Goal: Ask a question: Seek information or help from site administrators or community

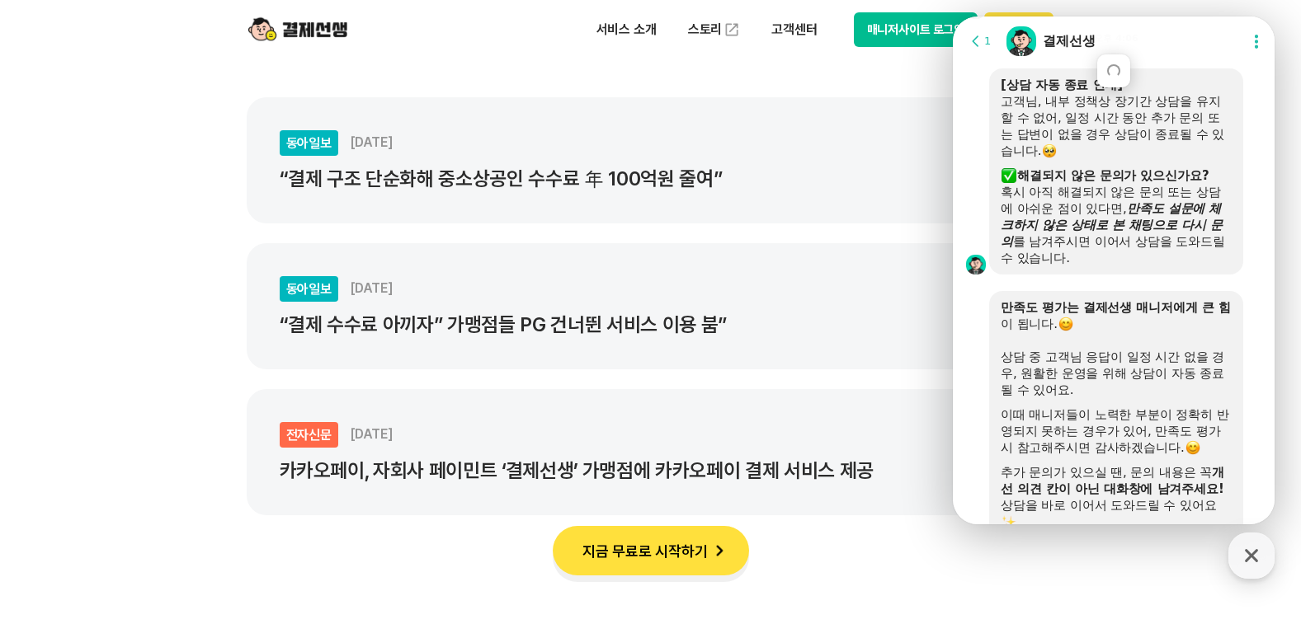
scroll to position [2408, 0]
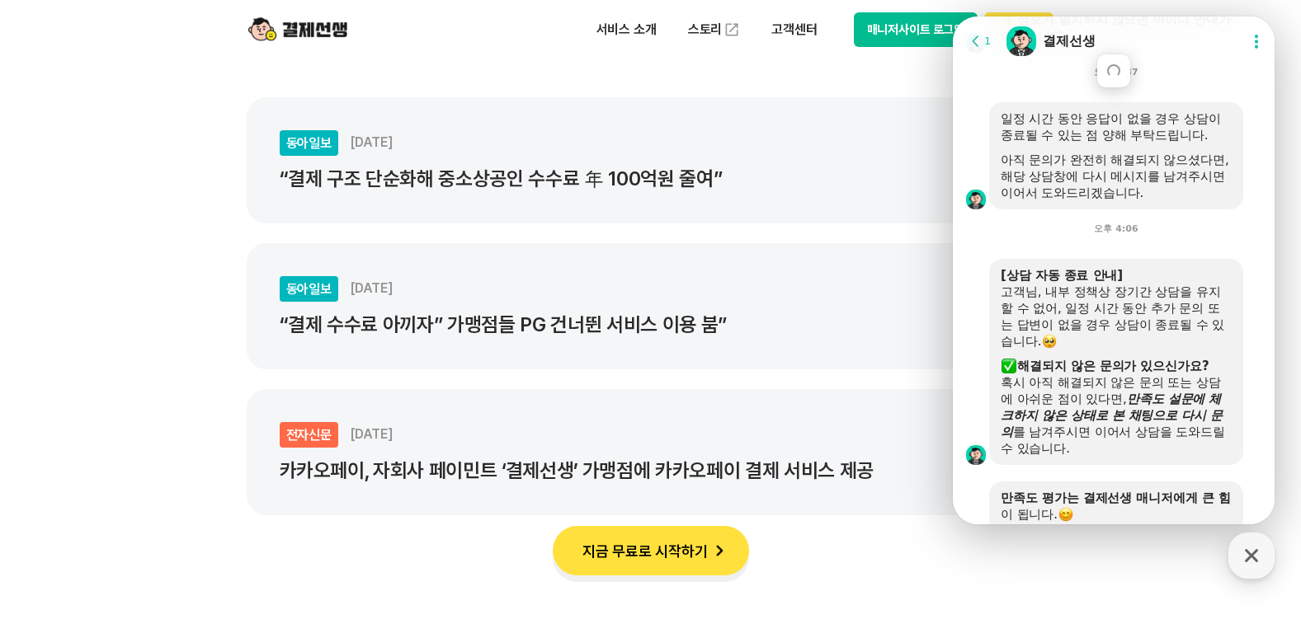
click at [974, 41] on icon at bounding box center [975, 41] width 16 height 16
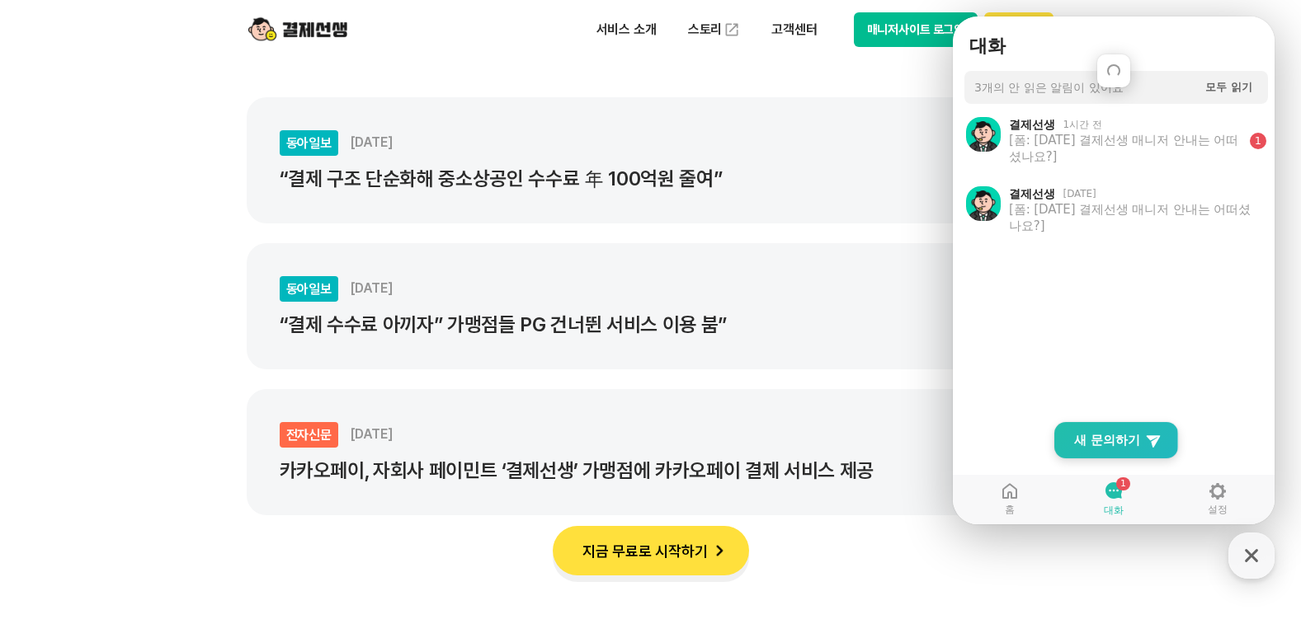
click at [1109, 440] on span "새 문의하기" at bounding box center [1107, 440] width 66 height 16
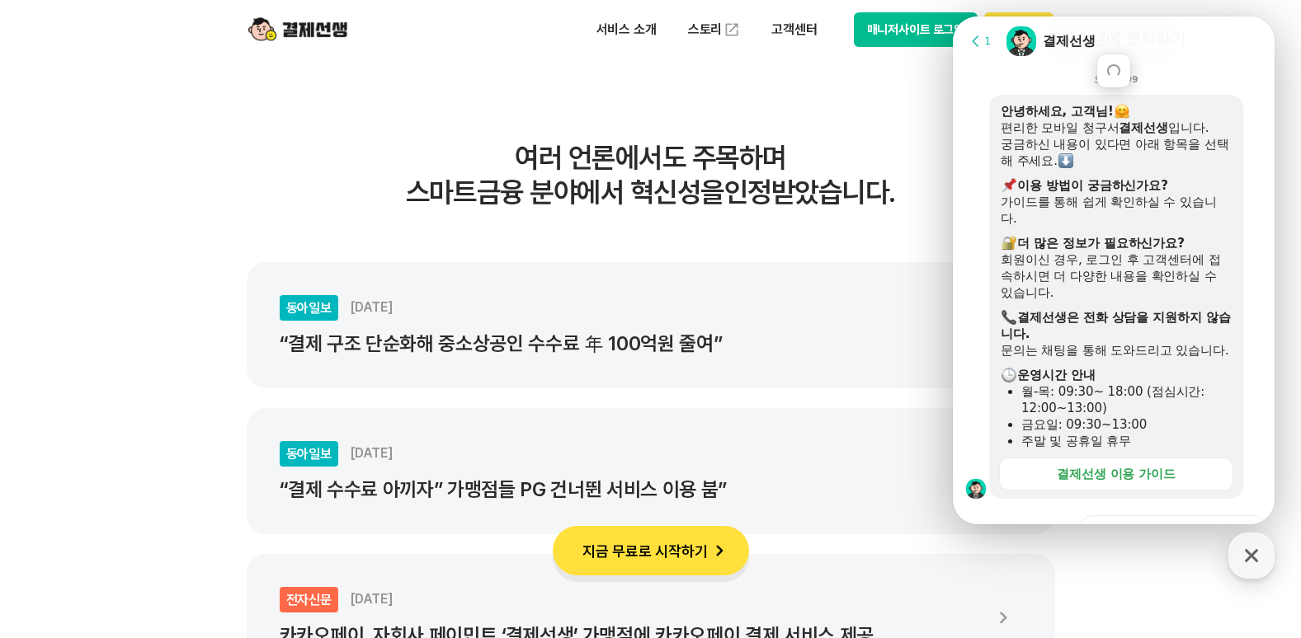
scroll to position [0, 0]
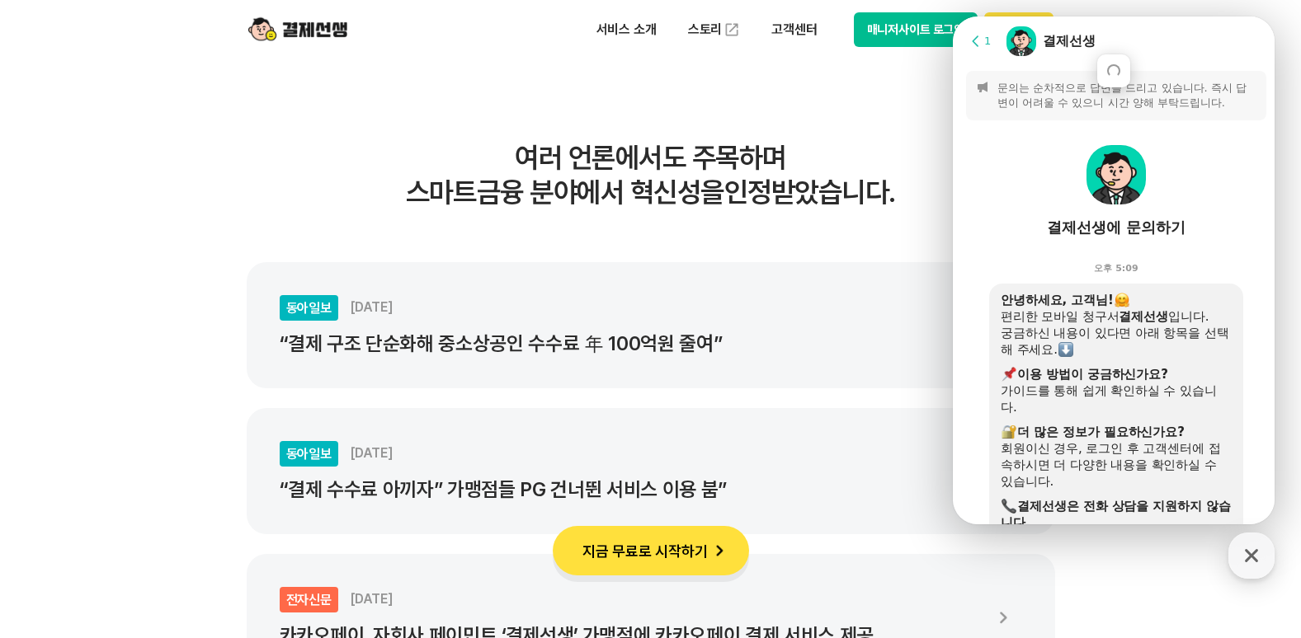
click at [979, 39] on icon at bounding box center [975, 41] width 16 height 16
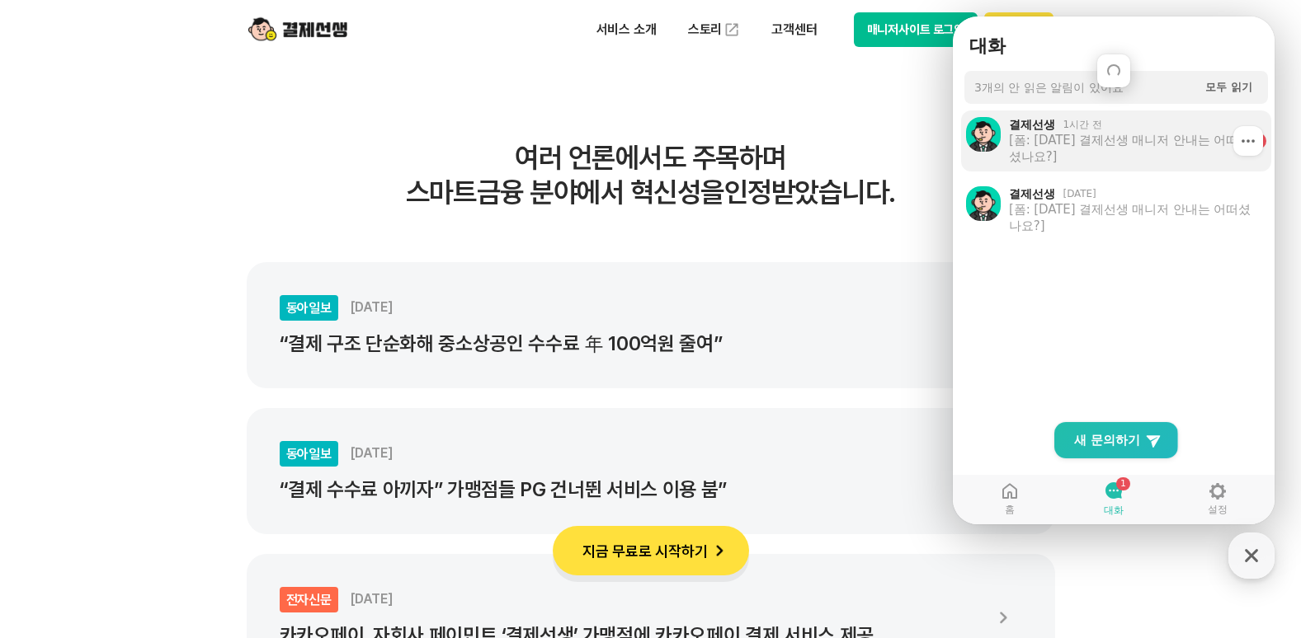
click at [1092, 159] on div "[폼: [DATE] 결제선생 매니저 안내는 어떠셨나요?]" at bounding box center [1126, 148] width 234 height 33
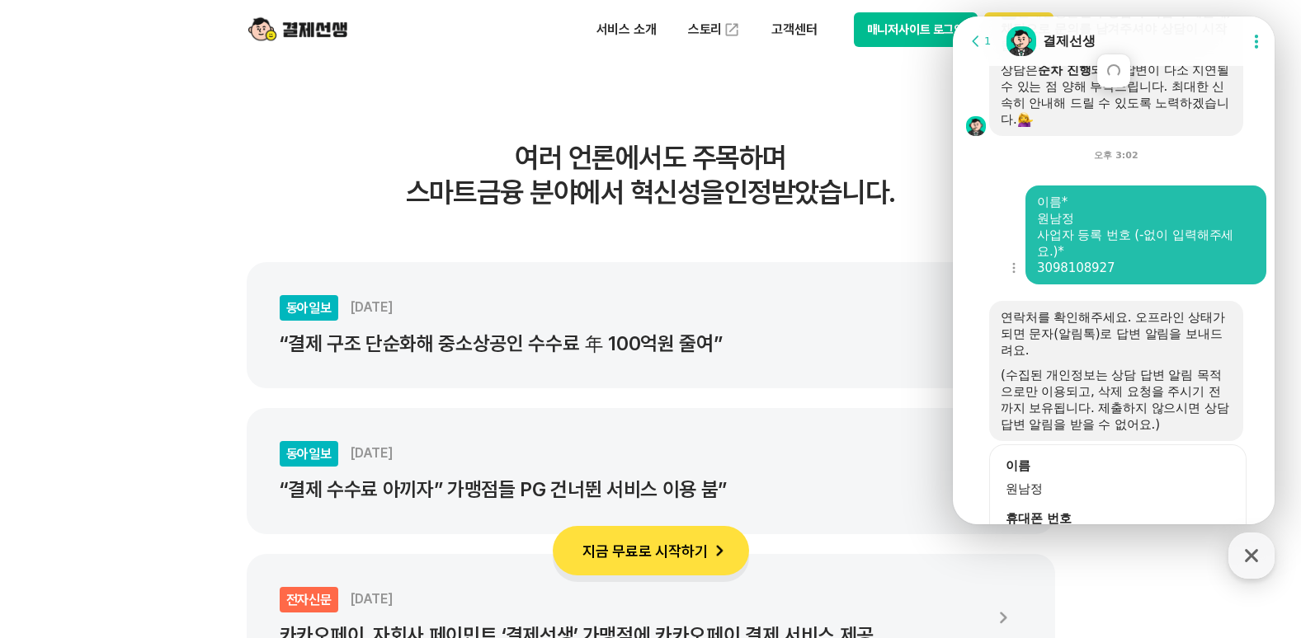
scroll to position [620, 0]
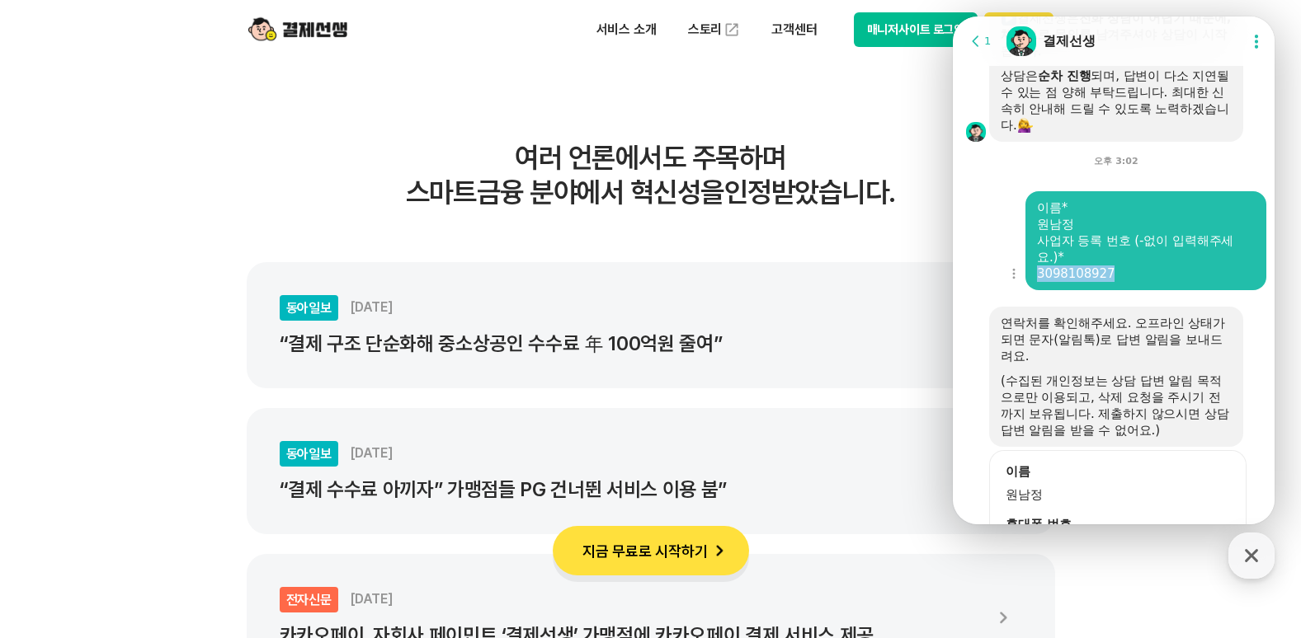
drag, startPoint x: 1104, startPoint y: 275, endPoint x: 1034, endPoint y: 274, distance: 69.3
click at [1034, 274] on div "이름* 원남정 사업자 등록 번호 (-없이 입력해주세요.)* 3098108927" at bounding box center [1145, 240] width 241 height 99
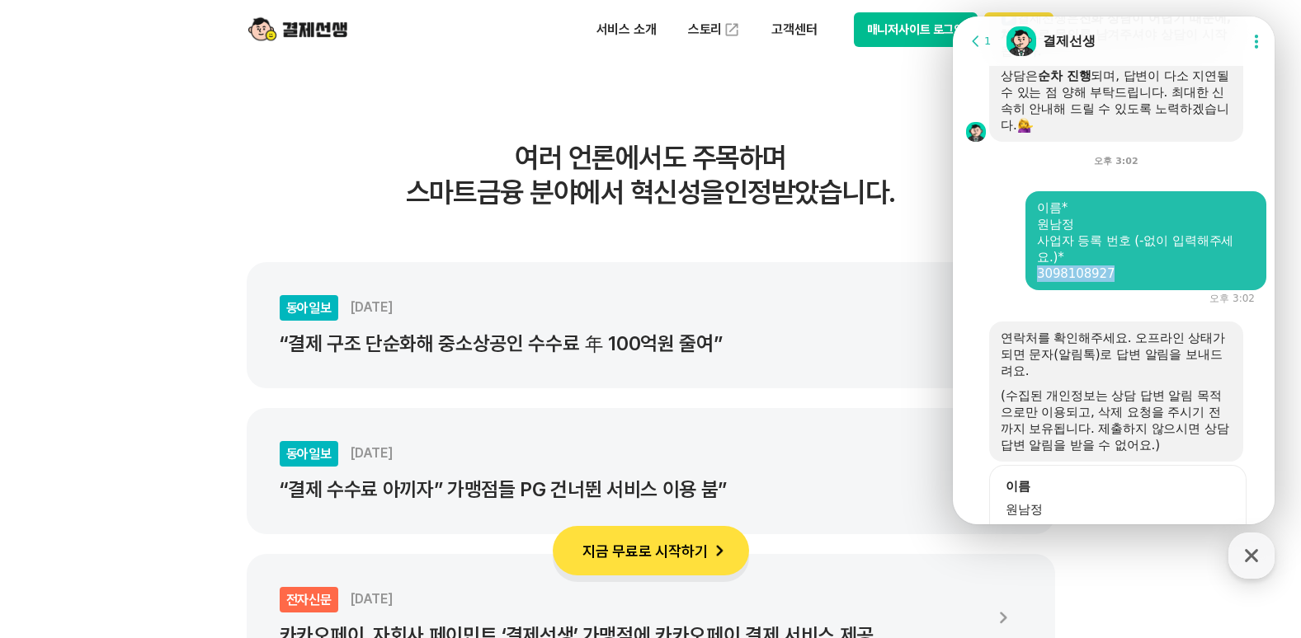
copy div "3098108927"
click at [976, 42] on icon at bounding box center [975, 41] width 16 height 16
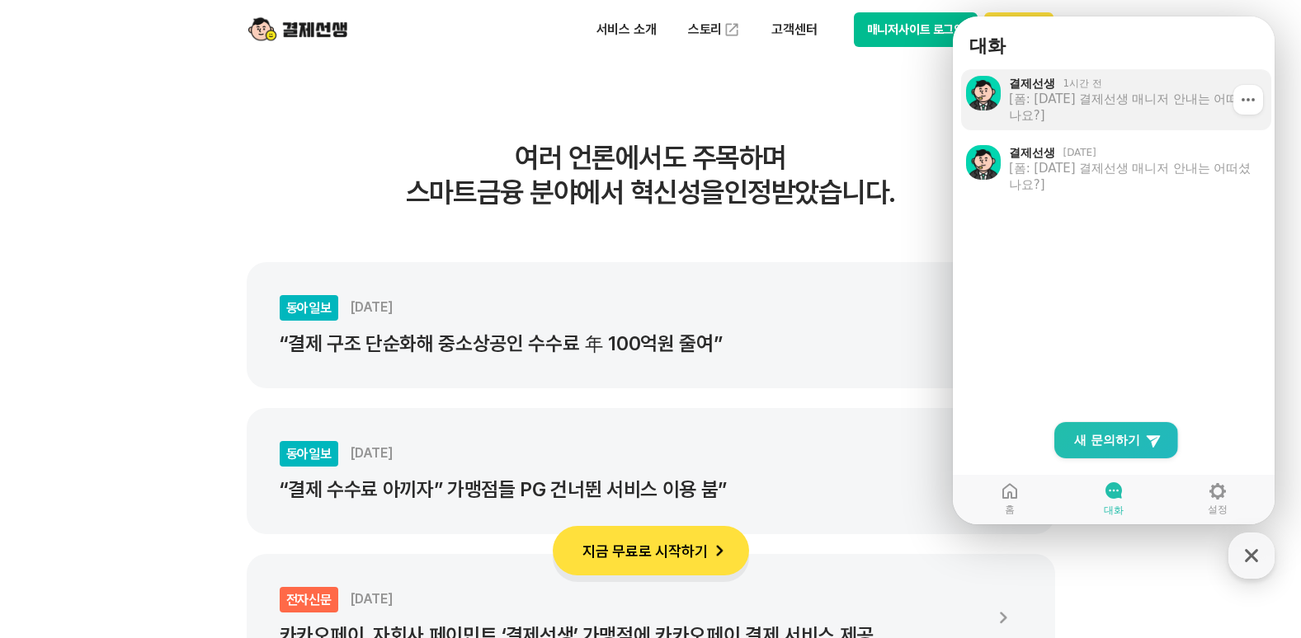
click at [1111, 113] on div "[폼: [DATE] 결제선생 매니저 안내는 어떠셨나요?]" at bounding box center [1134, 107] width 251 height 33
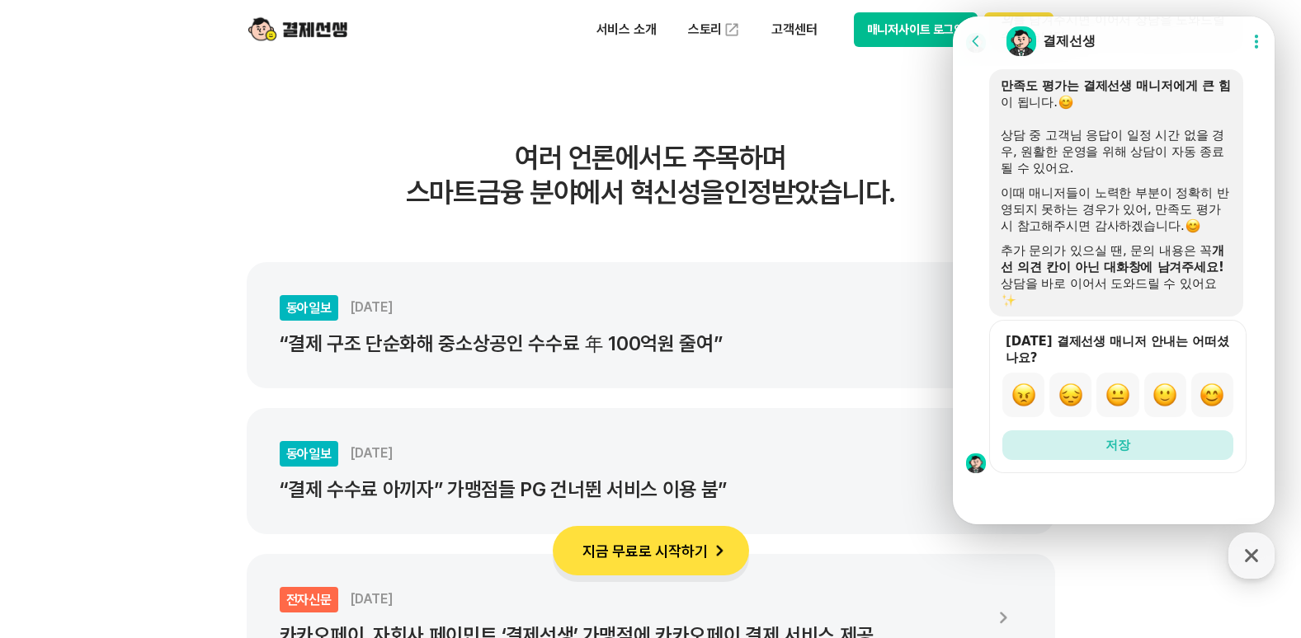
scroll to position [2600, 0]
click at [977, 45] on icon at bounding box center [975, 40] width 7 height 11
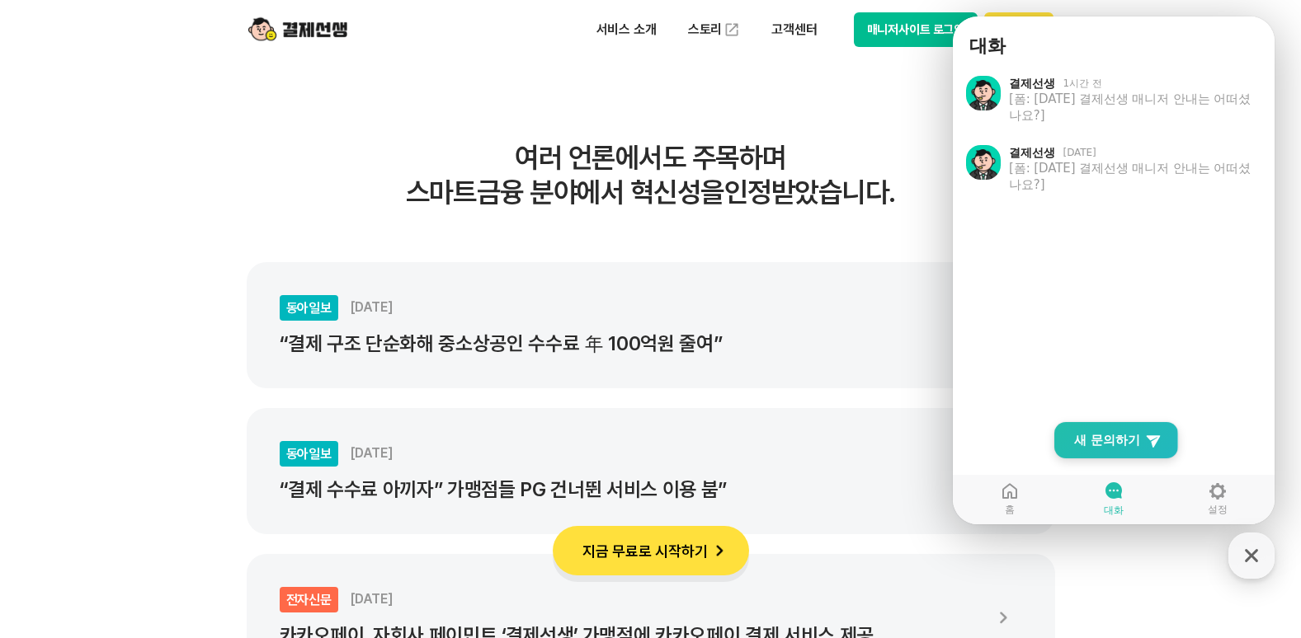
click at [1135, 436] on span "새 문의하기" at bounding box center [1107, 440] width 66 height 16
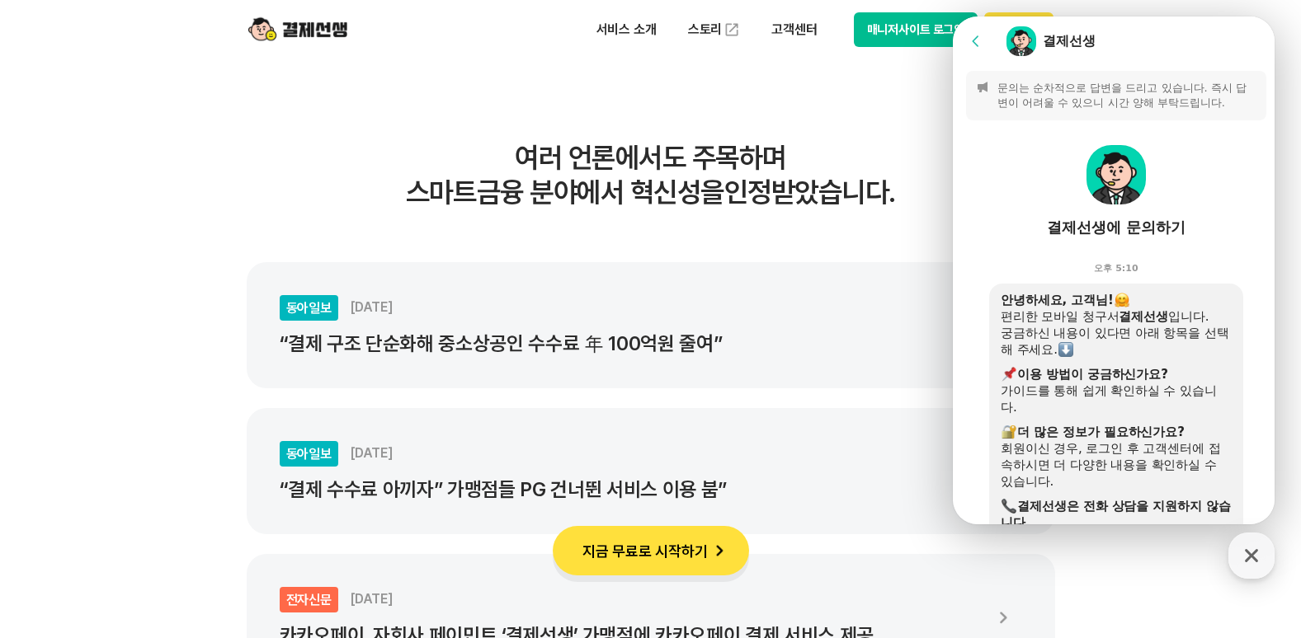
scroll to position [546, 0]
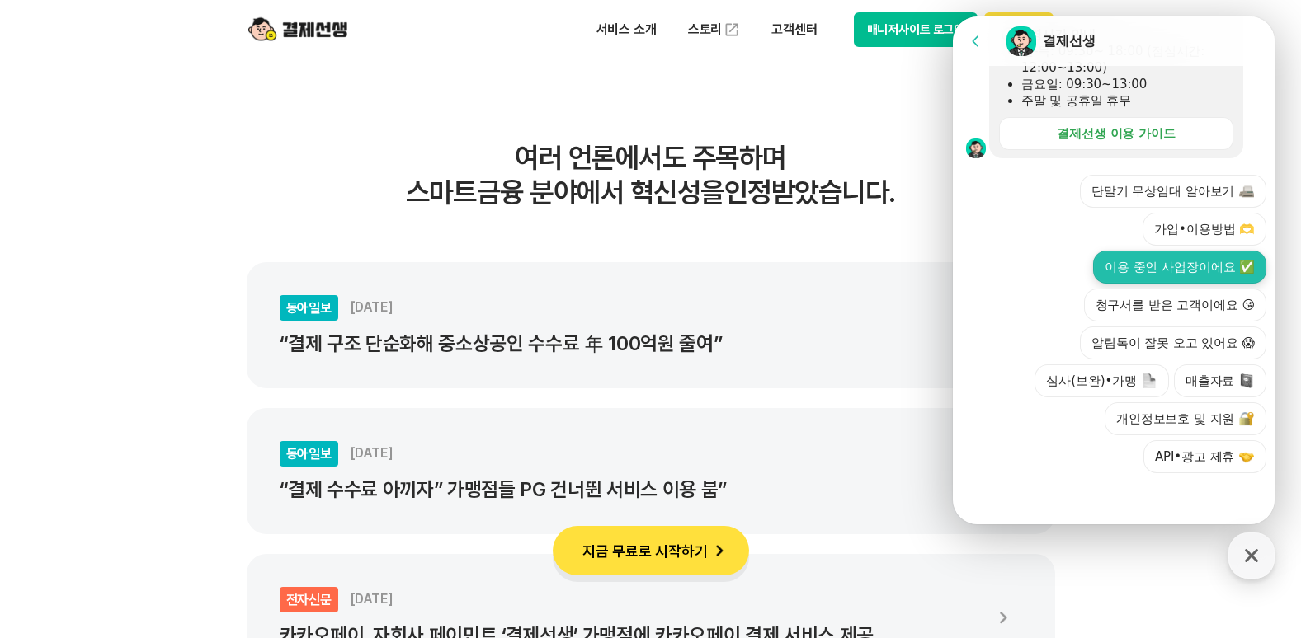
click at [1174, 262] on button "이용 중인 사업장이에요 ✅" at bounding box center [1179, 267] width 173 height 33
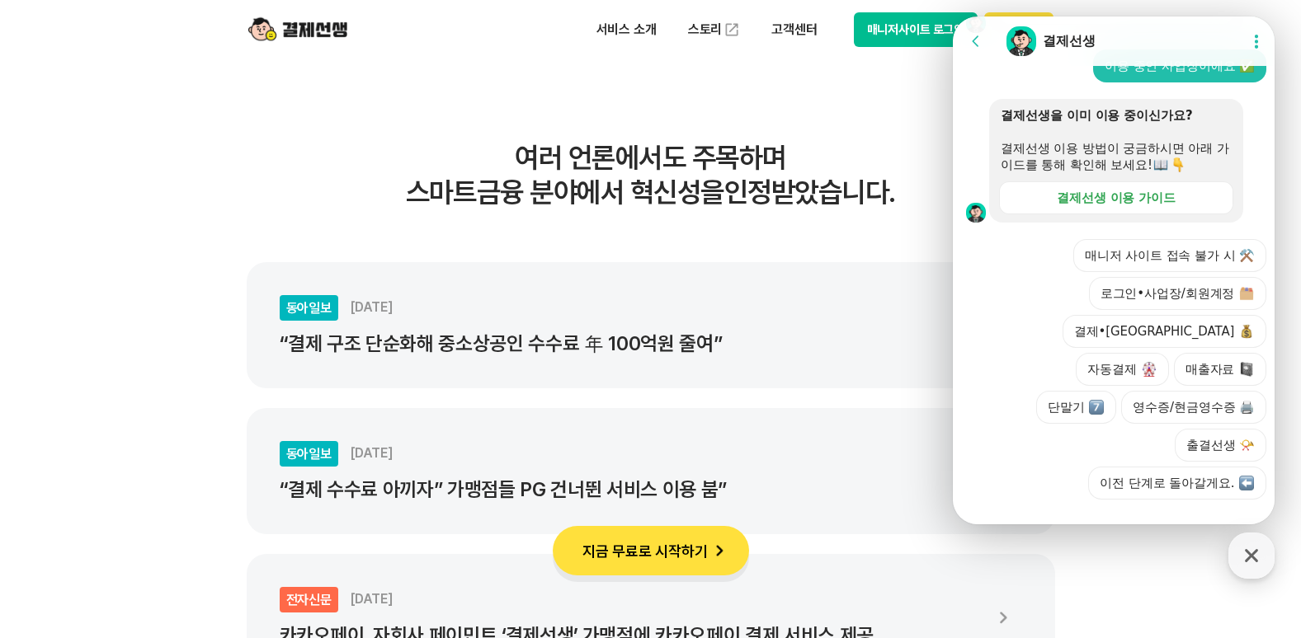
scroll to position [660, 0]
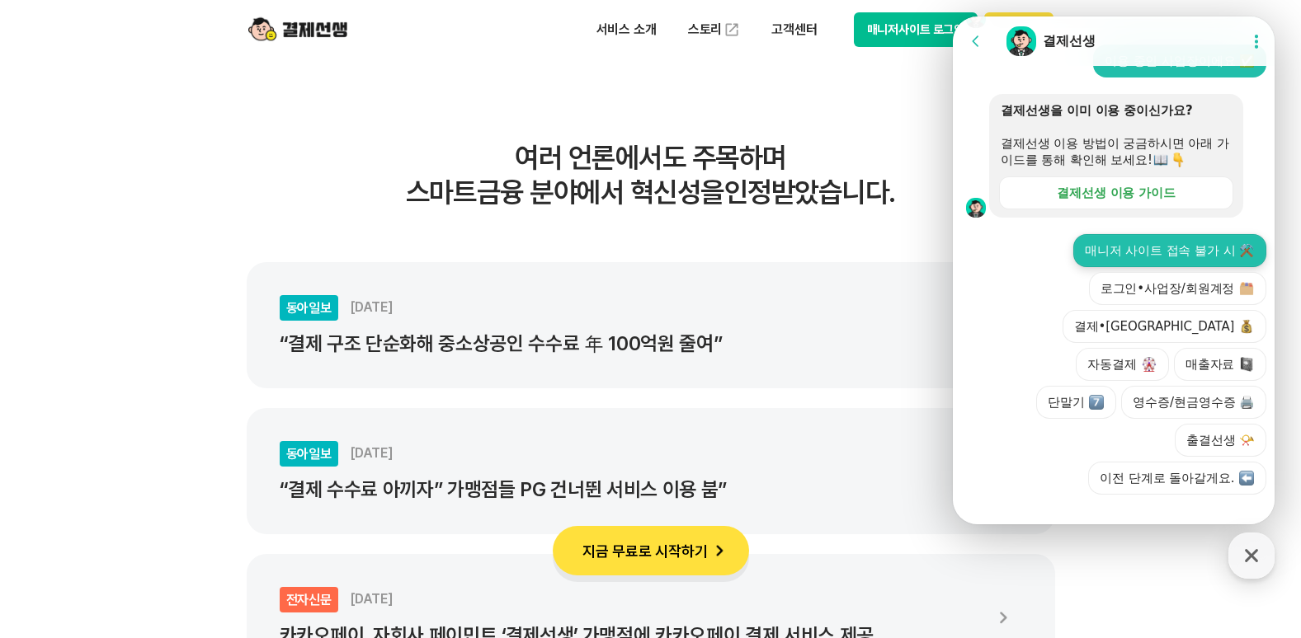
click at [1217, 267] on button "매니저 사이트 접속 불가 시 ⚒️" at bounding box center [1169, 250] width 193 height 33
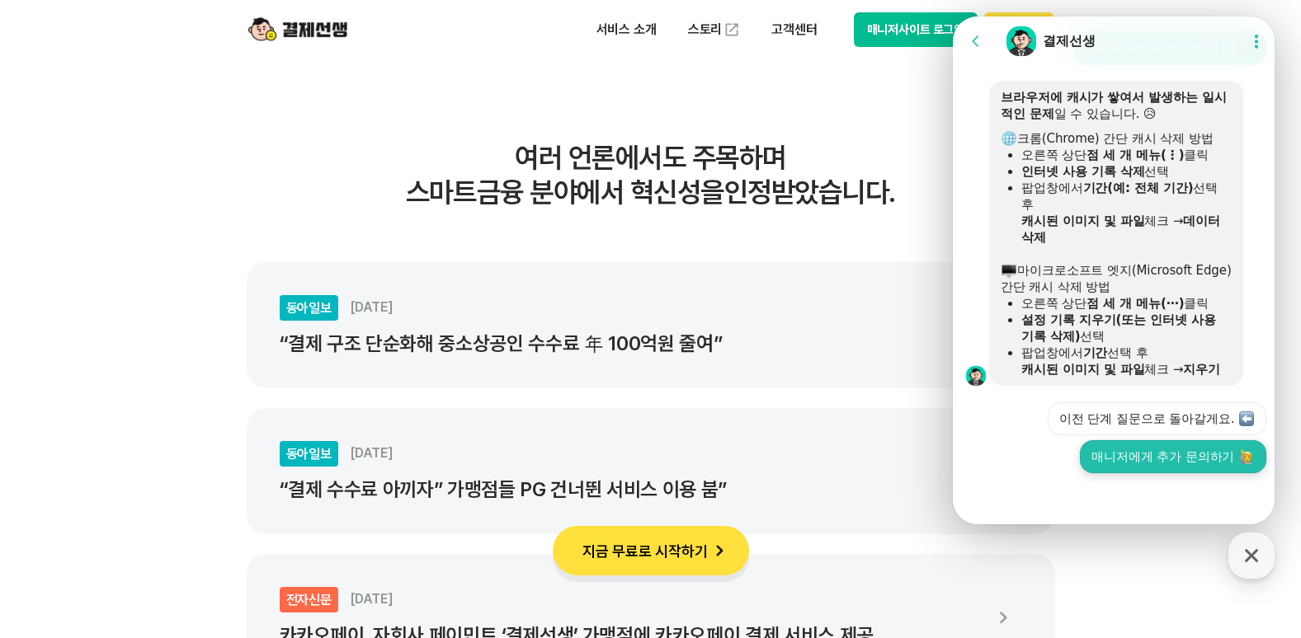
scroll to position [896, 0]
click at [980, 43] on icon at bounding box center [975, 41] width 16 height 16
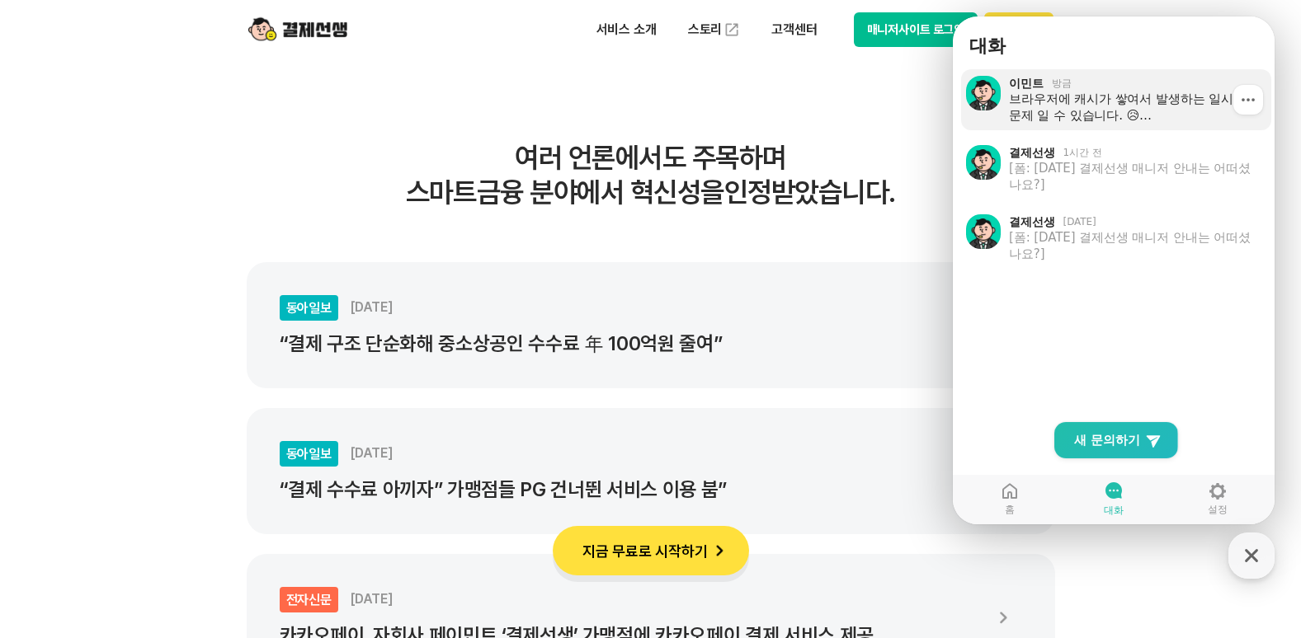
click at [1084, 120] on div "브라우저에 캐시가 쌓여서 발생하는 일시적인 문제 일 수 있습니다. 😥 크롬(Chrome) 간단 캐시 삭제 방법 오른쪽 상단 점 세 개 메뉴(⋮…" at bounding box center [1134, 107] width 251 height 33
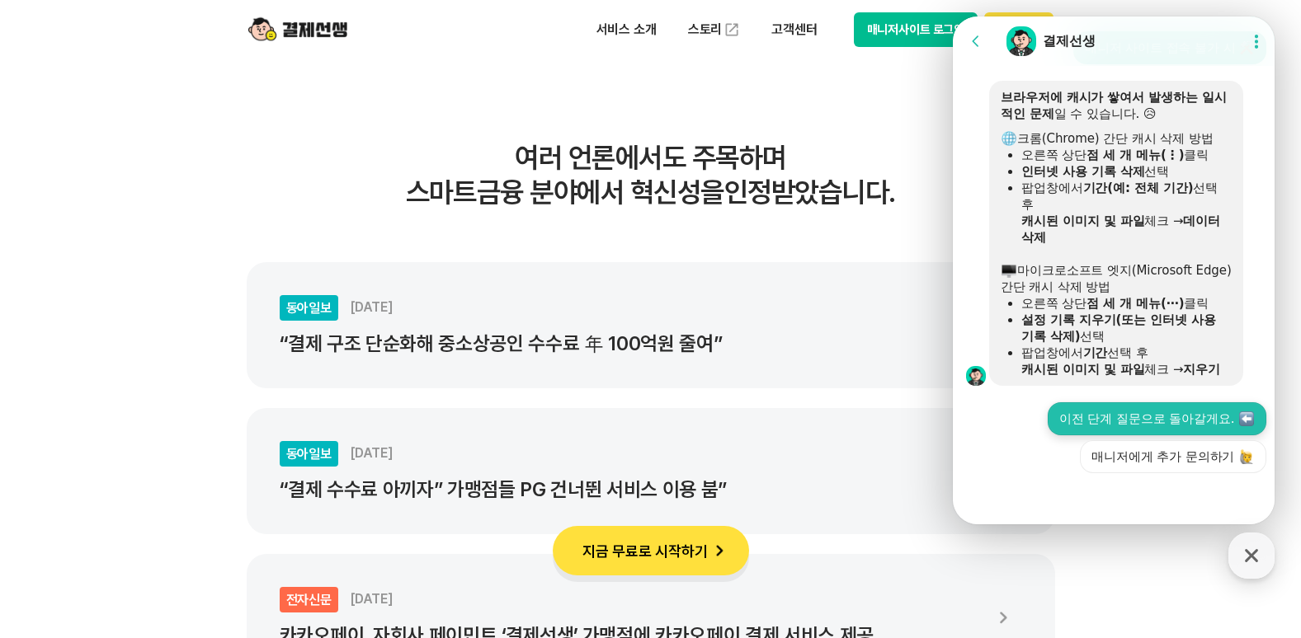
click at [1171, 421] on button "이전 단계 질문으로 돌아갈게요." at bounding box center [1156, 418] width 219 height 33
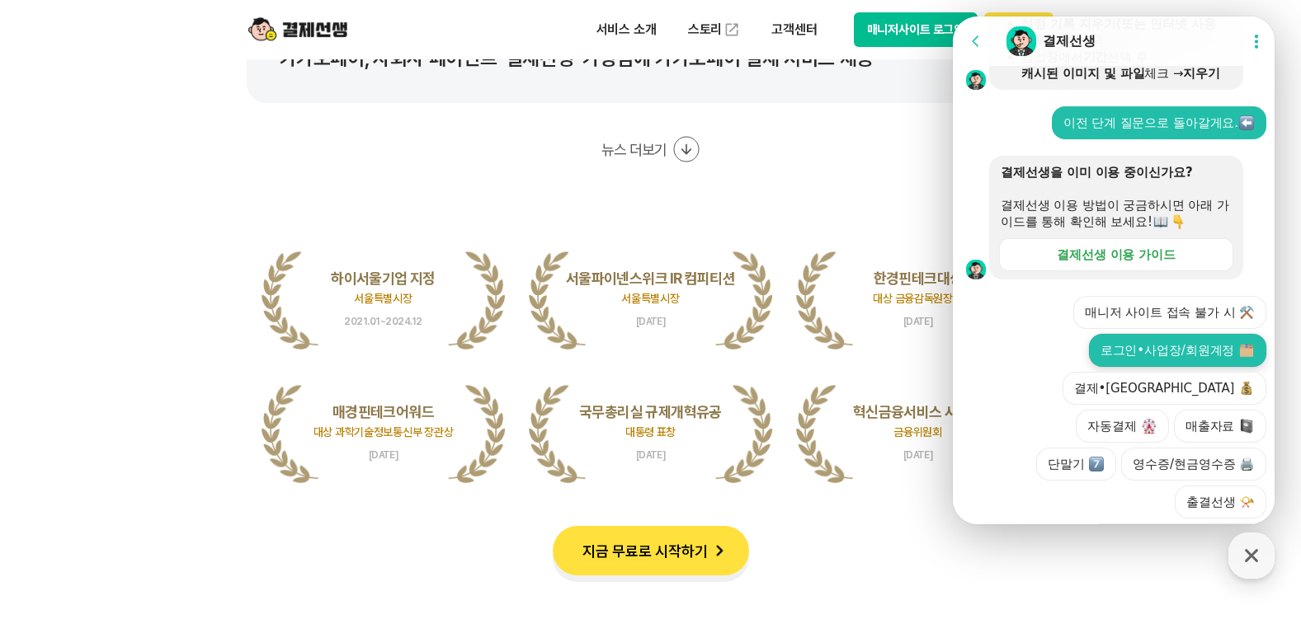
scroll to position [1237, 0]
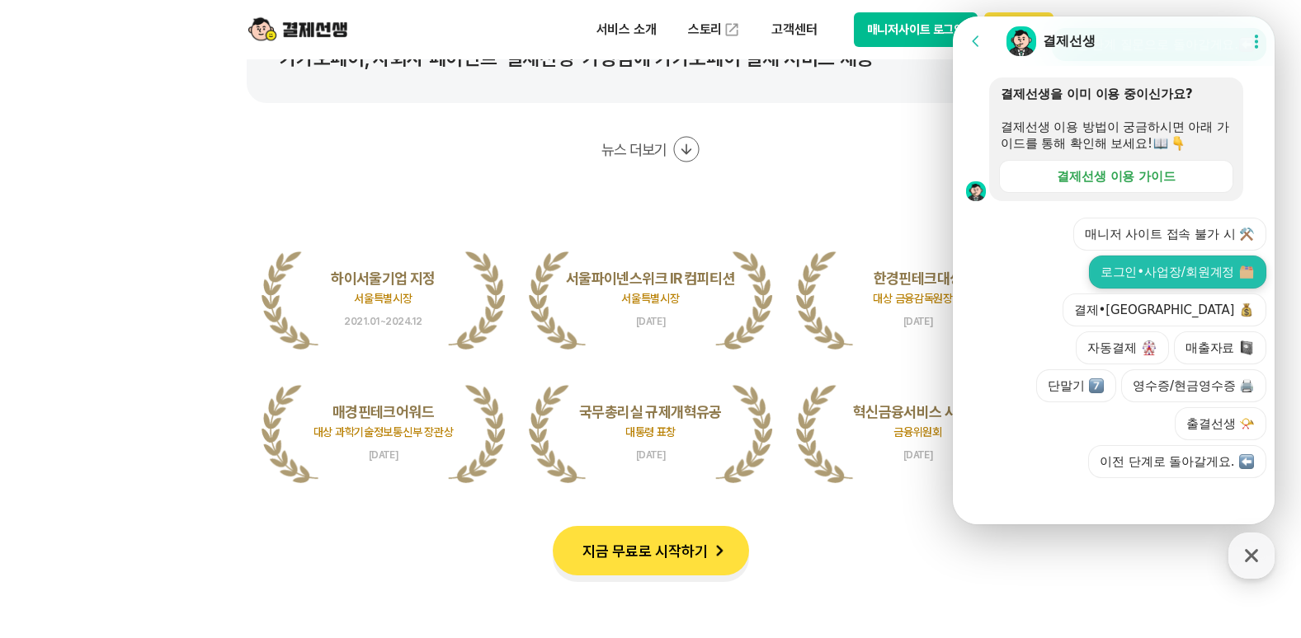
click at [1203, 289] on button "로그인•사업장/회원계정" at bounding box center [1177, 272] width 177 height 33
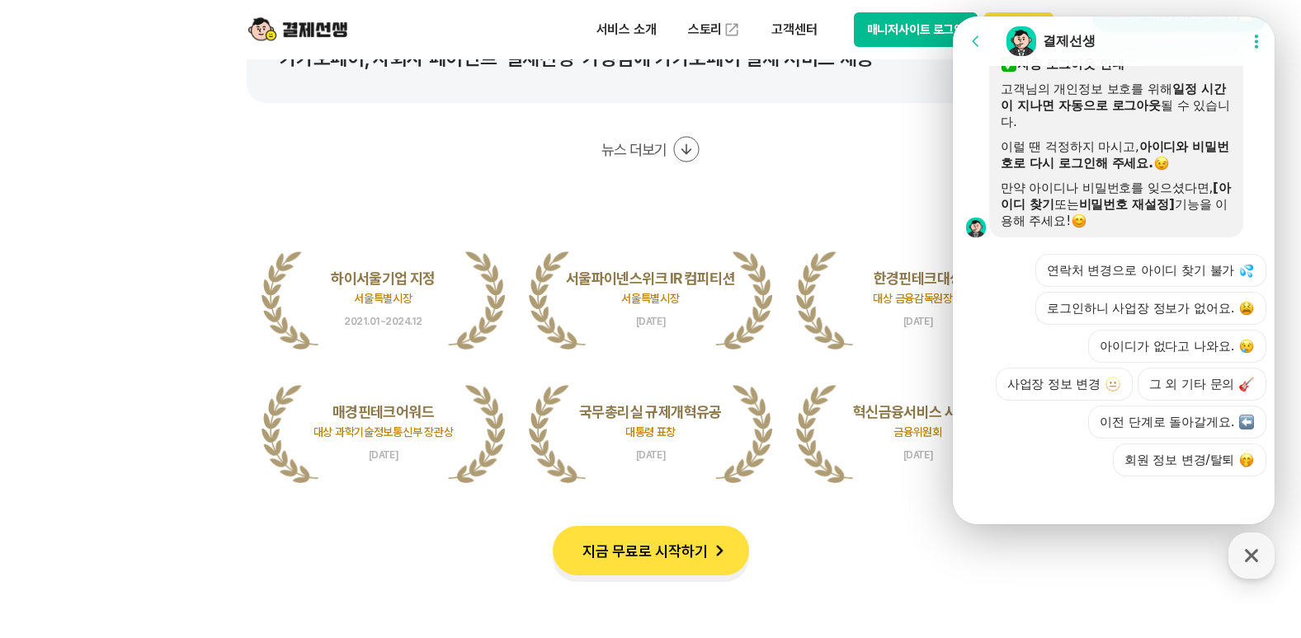
scroll to position [1564, 0]
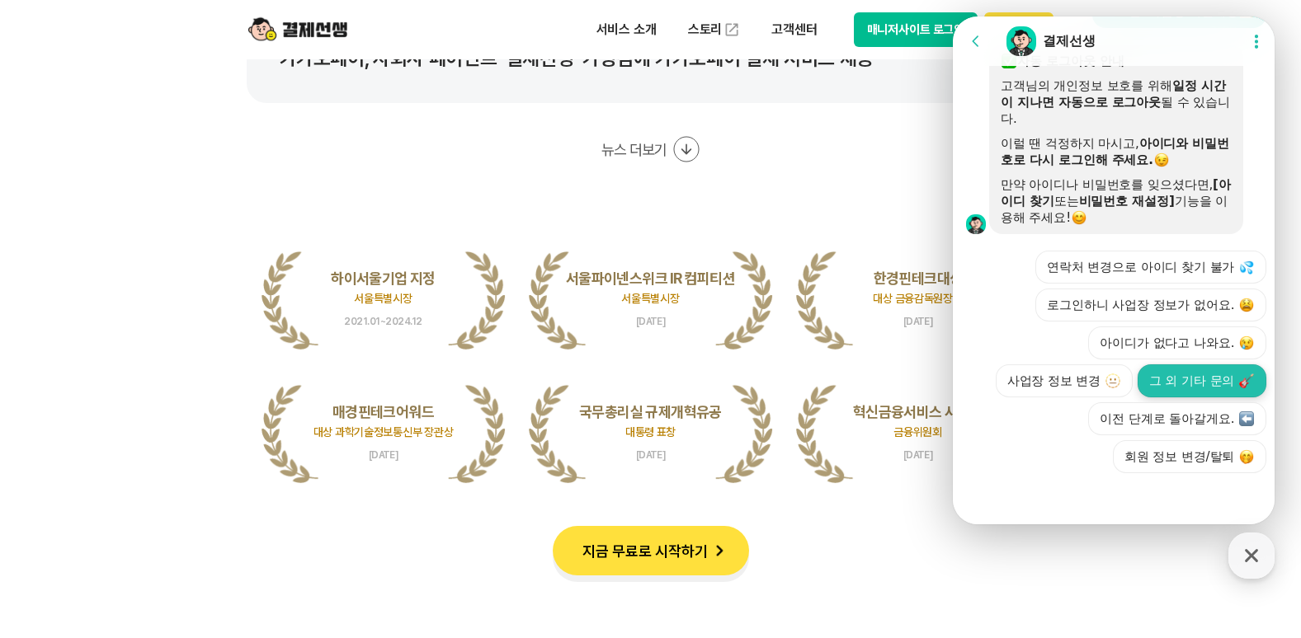
click at [1217, 373] on button "그 외 기타 문의" at bounding box center [1201, 381] width 129 height 33
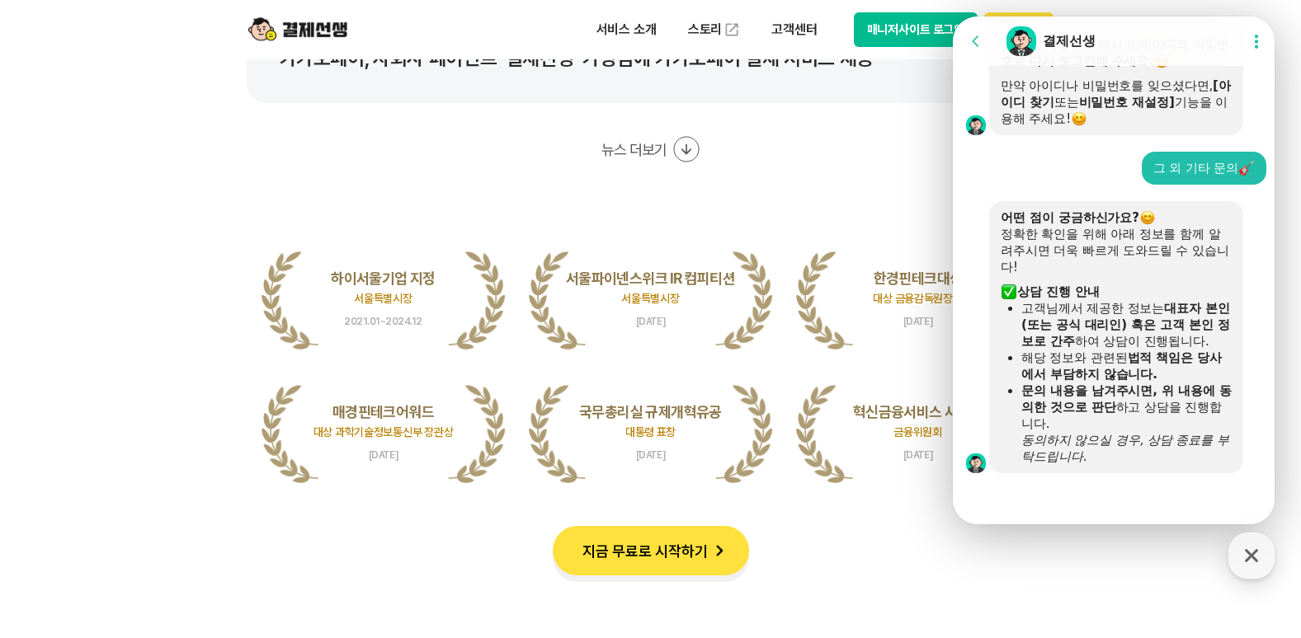
scroll to position [1866, 0]
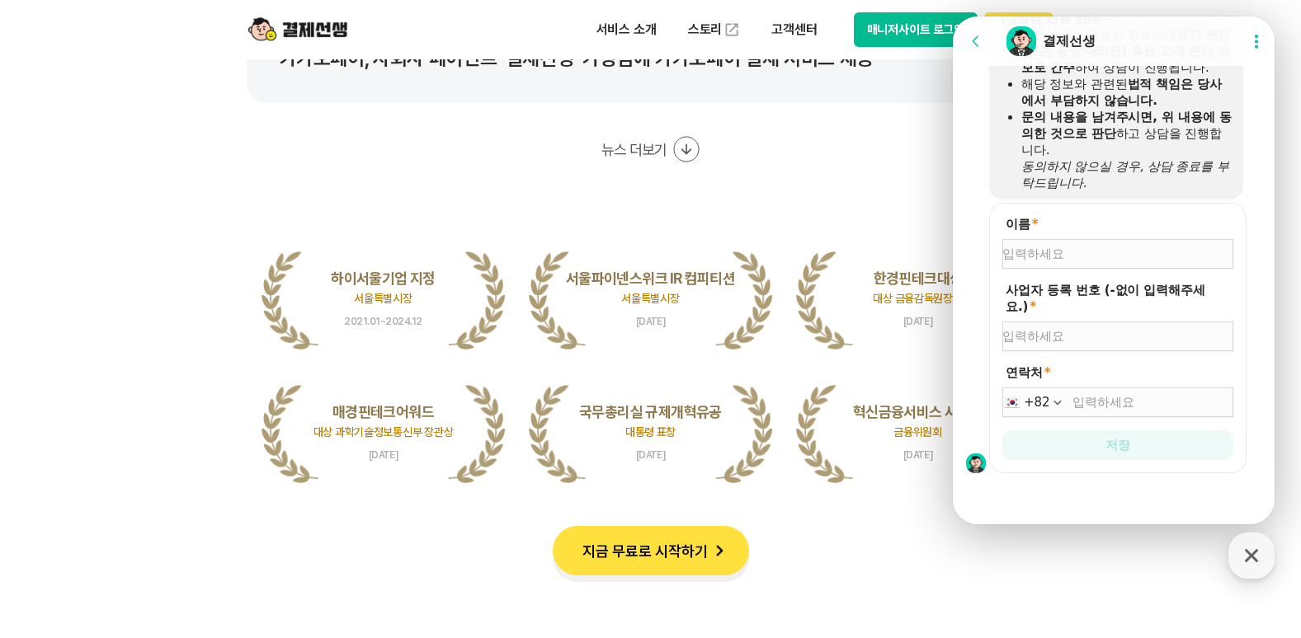
click at [1063, 346] on div at bounding box center [1117, 337] width 231 height 30
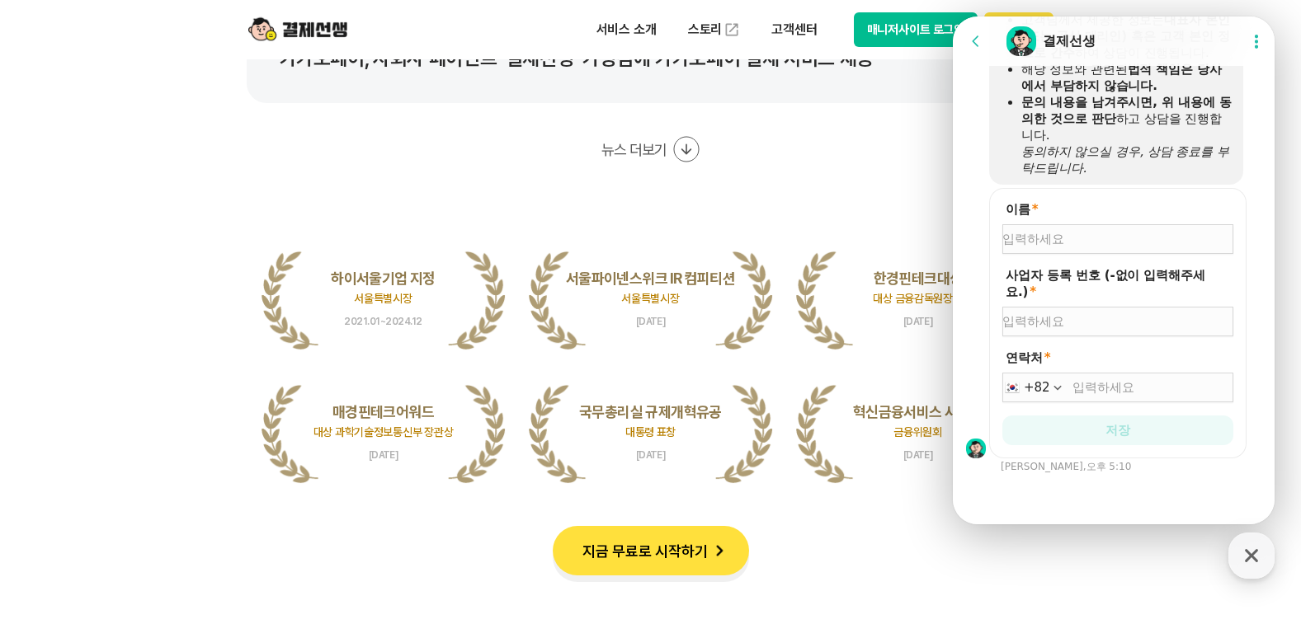
click at [1062, 337] on form "이름 * 사업자 등록 번호 (-없이 입력해주세요.) * 연락처 * +82 저장" at bounding box center [1117, 323] width 257 height 271
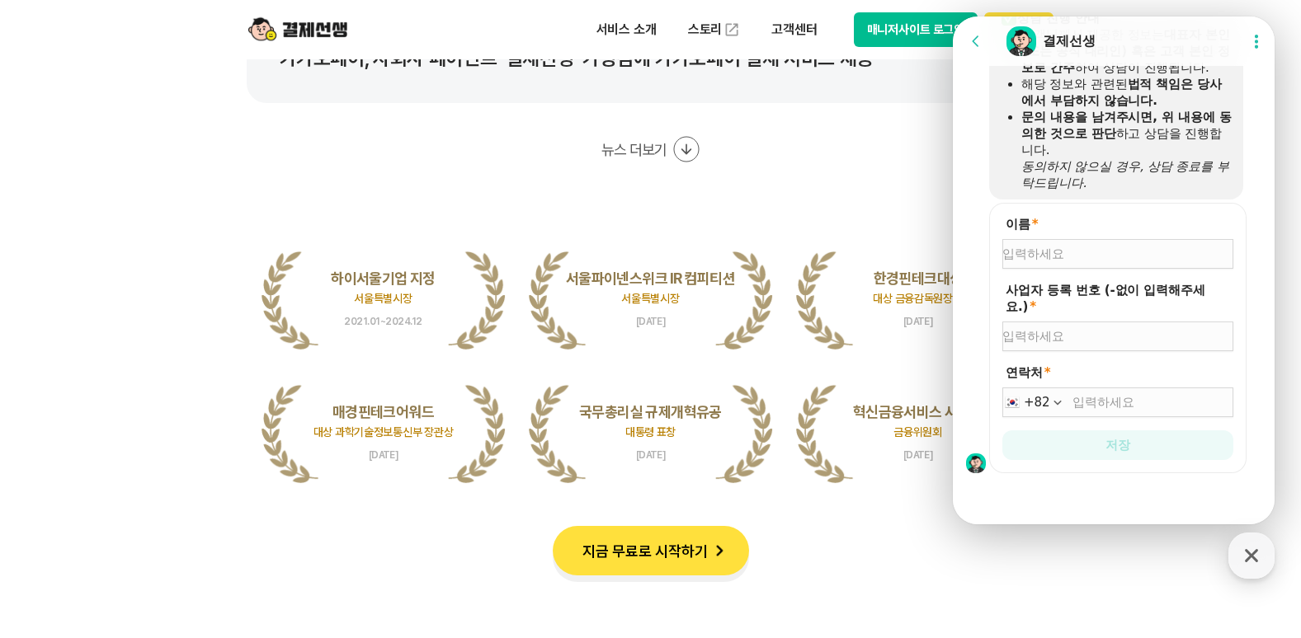
click at [1061, 319] on div "사업자 등록 번호 (-없이 입력해주세요.) *" at bounding box center [1117, 316] width 231 height 69
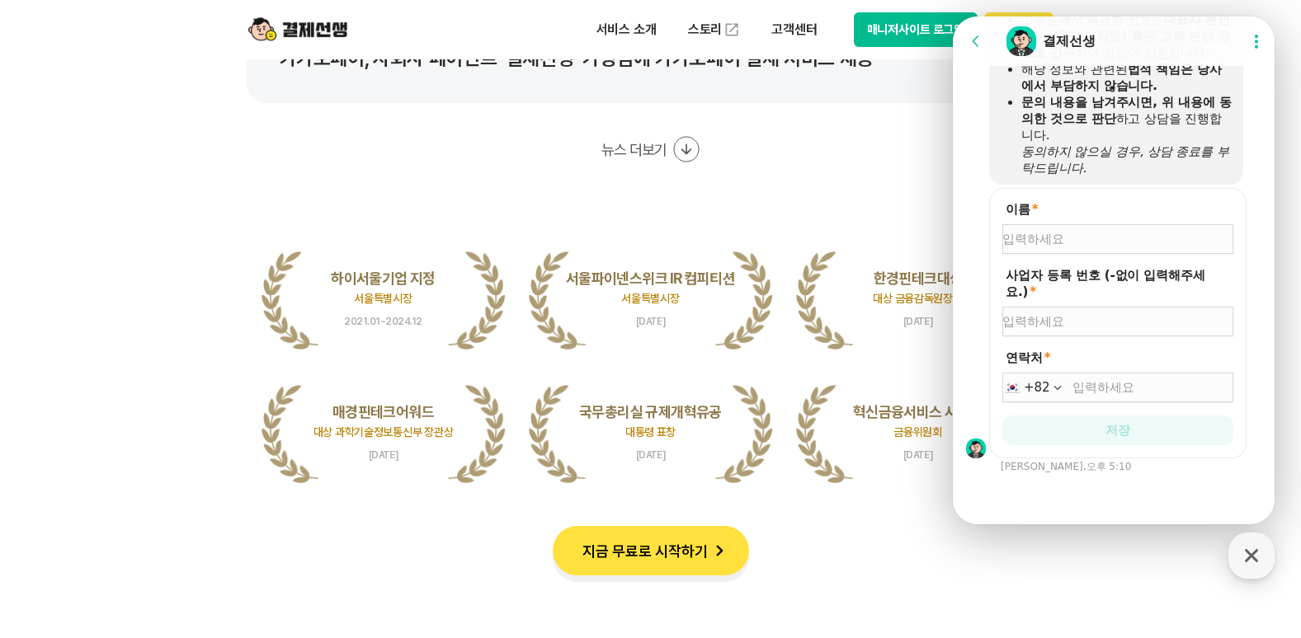
click at [1066, 341] on form "이름 * 사업자 등록 번호 (-없이 입력해주세요.) * 연락처 * +82 저장" at bounding box center [1117, 323] width 257 height 271
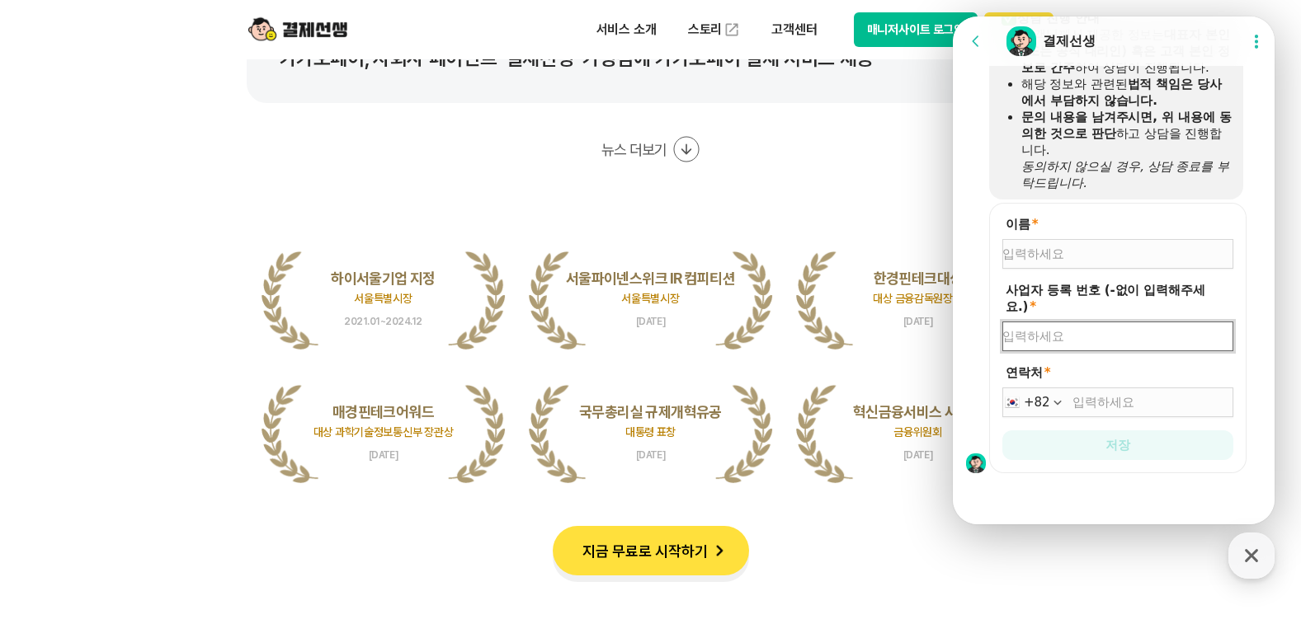
click at [1069, 332] on input "사업자 등록 번호 (-없이 입력해주세요.) *" at bounding box center [1117, 336] width 231 height 16
paste input "3098108927"
type input "3098108927"
click at [1102, 262] on div at bounding box center [1117, 254] width 231 height 30
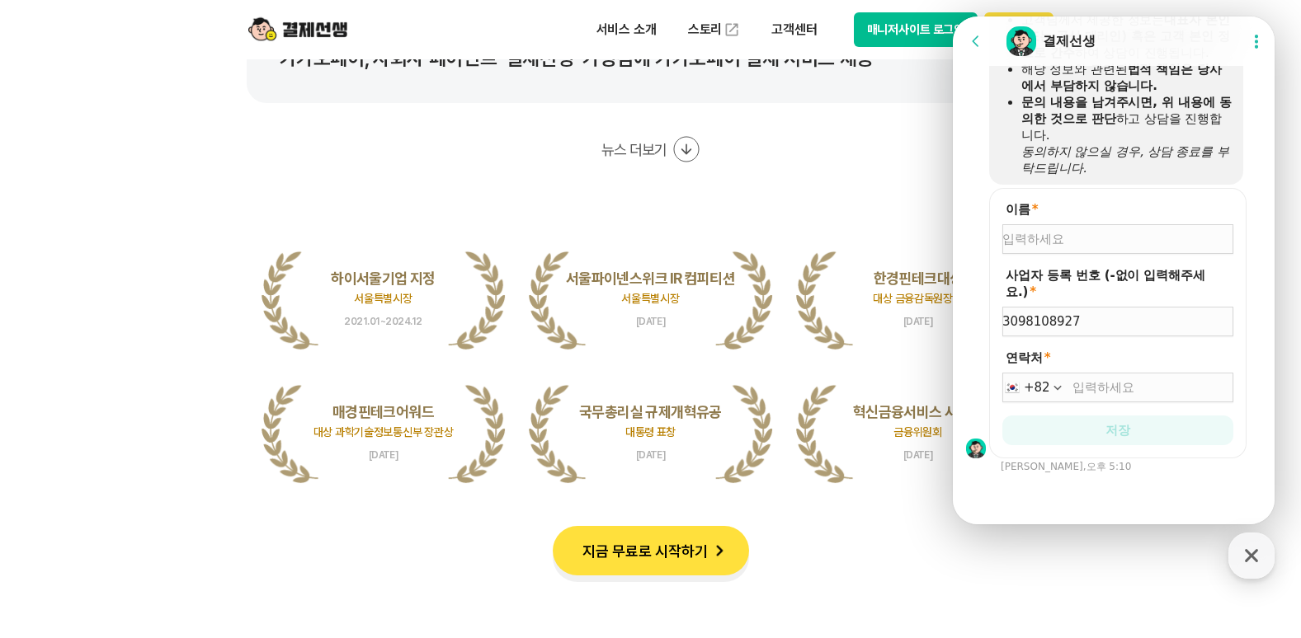
click at [1098, 256] on form "이름 * 사업자 등록 번호 (-없이 입력해주세요.) * 3098108927 연락처 * +82 저장" at bounding box center [1117, 323] width 257 height 271
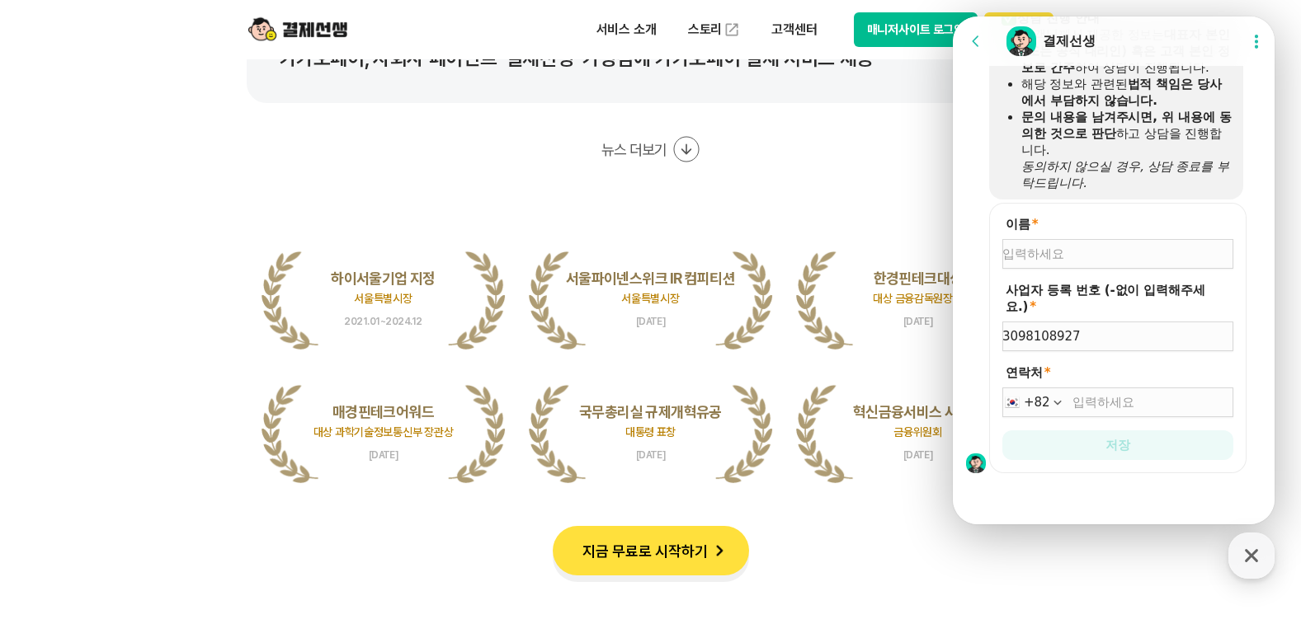
click at [1094, 249] on input "이름 *" at bounding box center [1117, 254] width 231 height 16
type input "ㅁ"
type input "으"
type input "원남정"
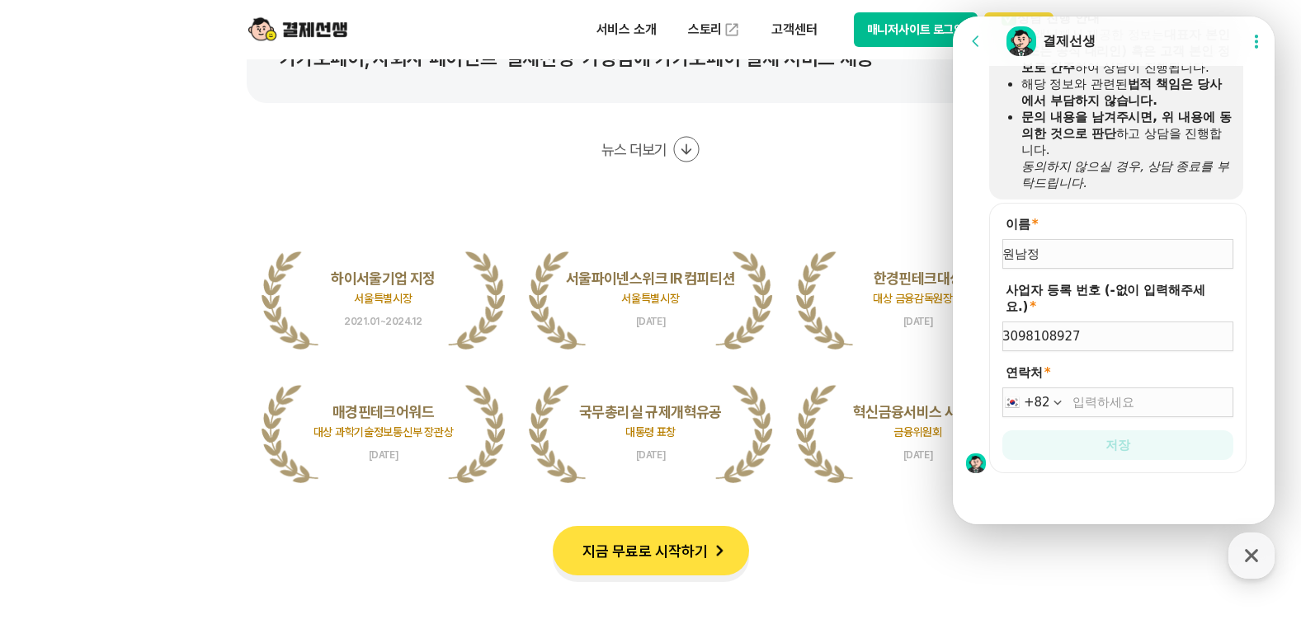
click at [1141, 395] on input "연락처 *" at bounding box center [1152, 402] width 161 height 16
type input "[PHONE_NUMBER]"
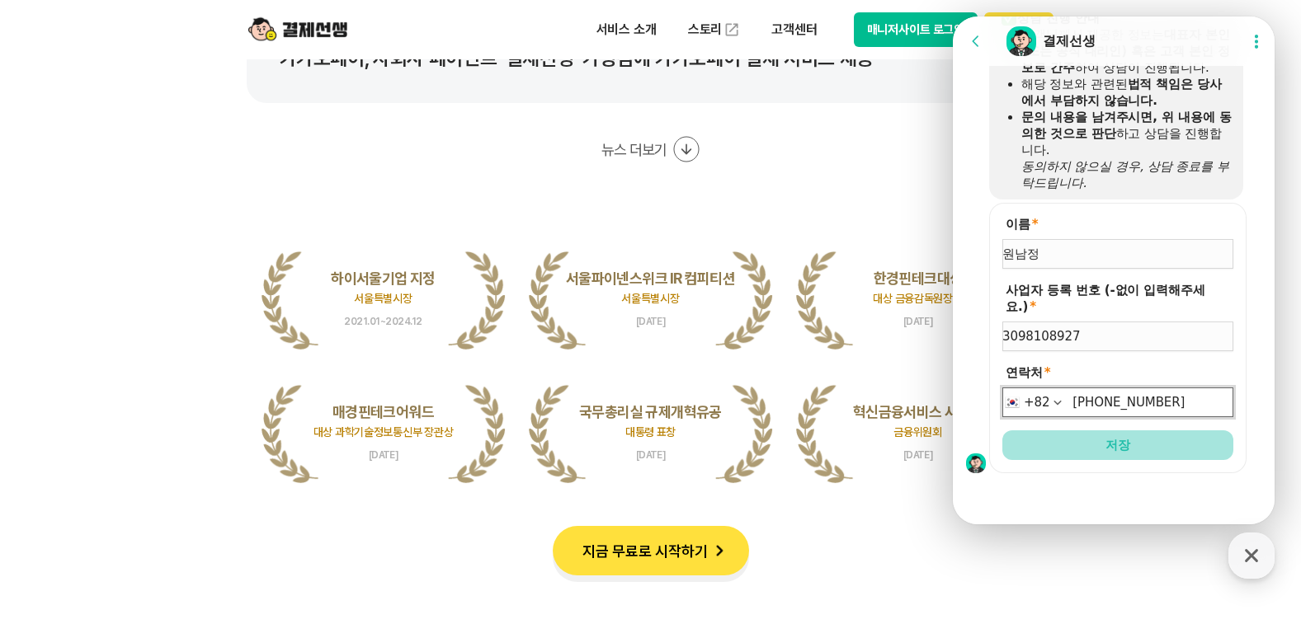
click at [1160, 458] on button "저장" at bounding box center [1117, 446] width 231 height 30
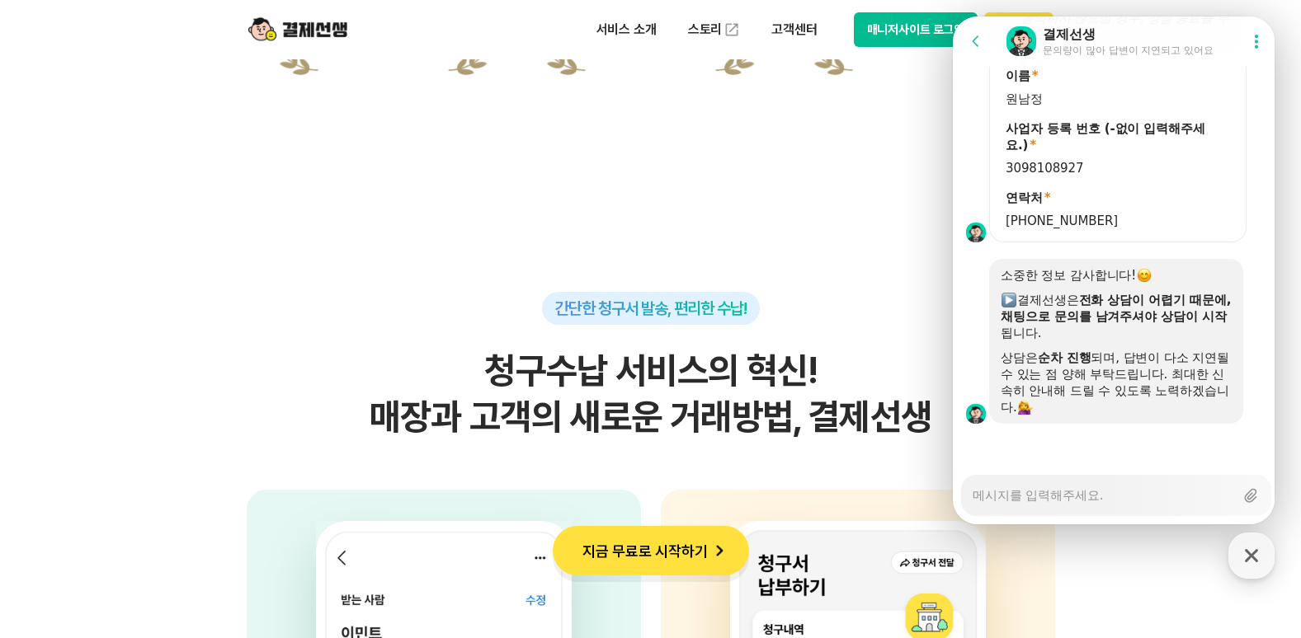
scroll to position [3847, 0]
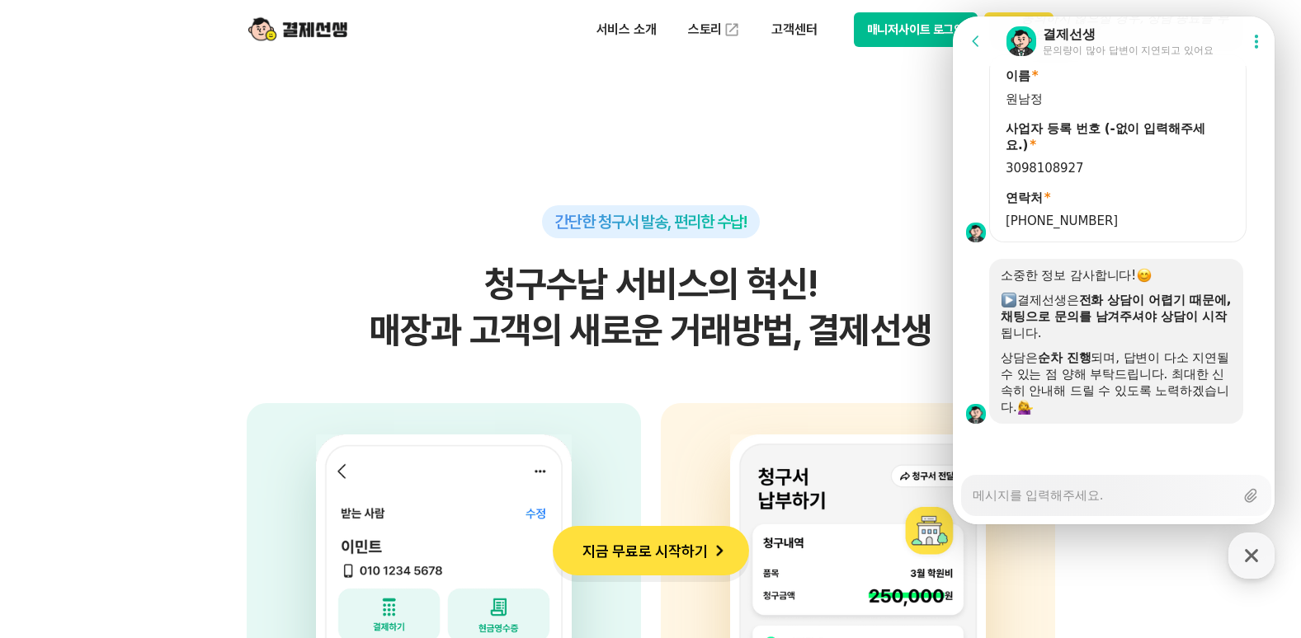
click at [1033, 407] on img at bounding box center [1025, 407] width 15 height 15
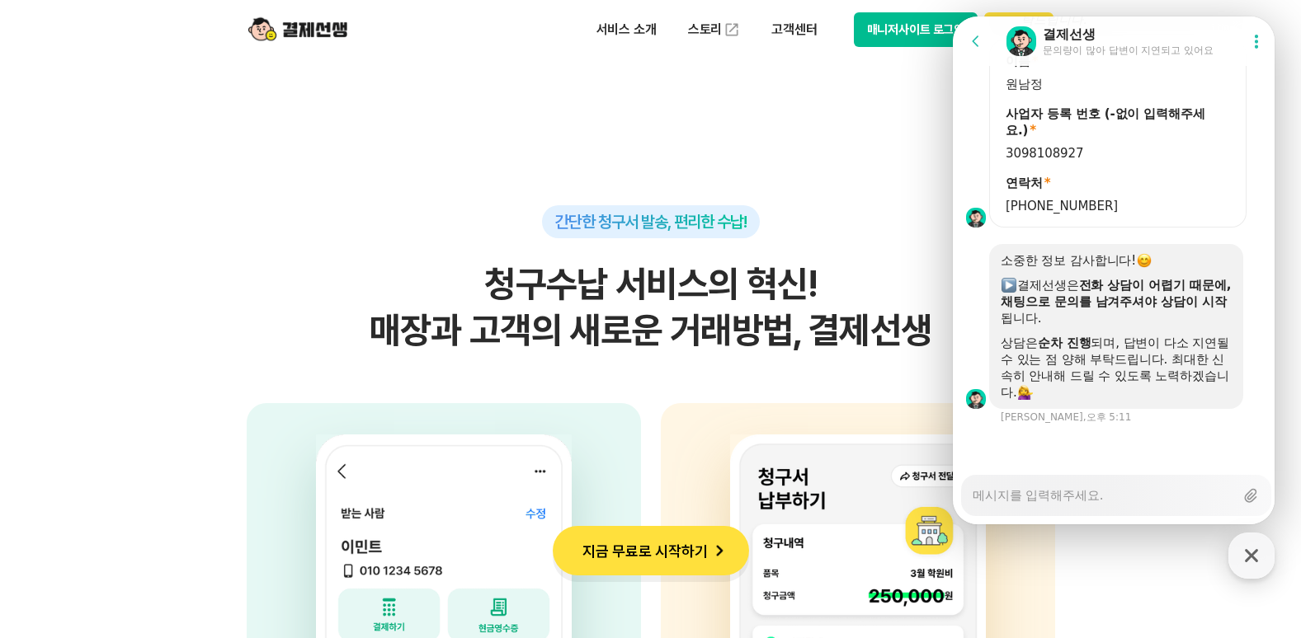
scroll to position [2029, 0]
click at [1071, 499] on textarea "Messenger Input Textarea" at bounding box center [1102, 490] width 261 height 28
type textarea "x"
type textarea "d"
type textarea "x"
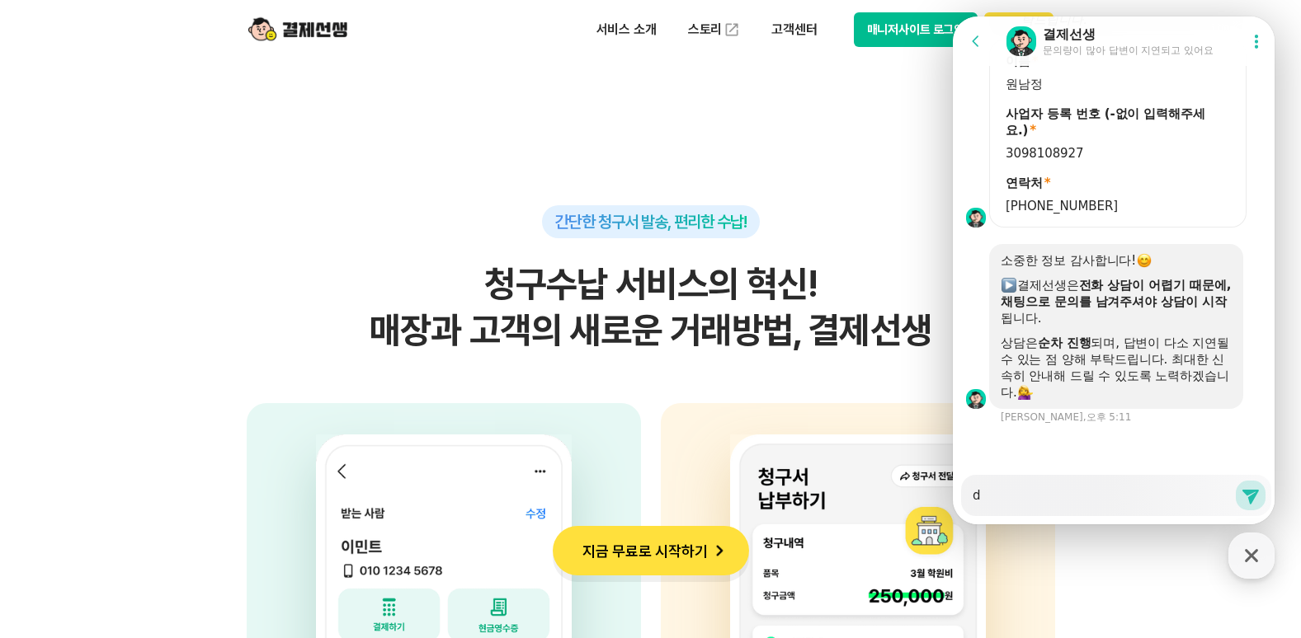
type textarea "dk"
type textarea "x"
type textarea "dkd"
type textarea "x"
type textarea "dkdl"
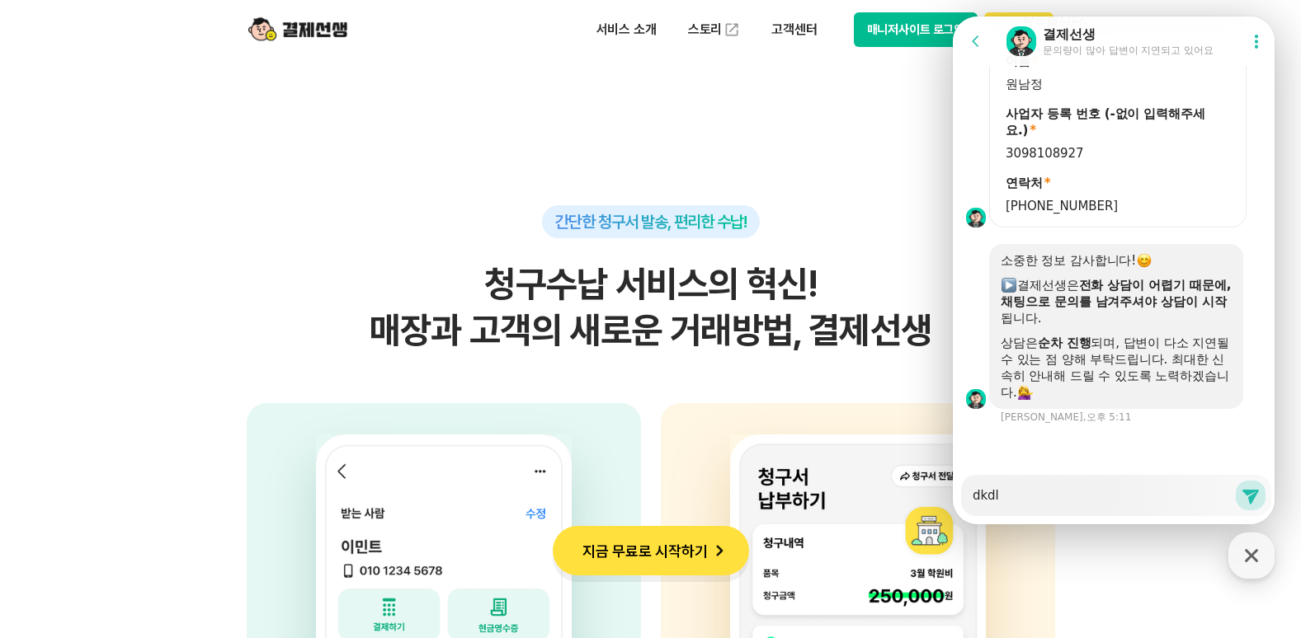
type textarea "x"
type textarea "dkd"
type textarea "x"
type textarea "dk"
type textarea "x"
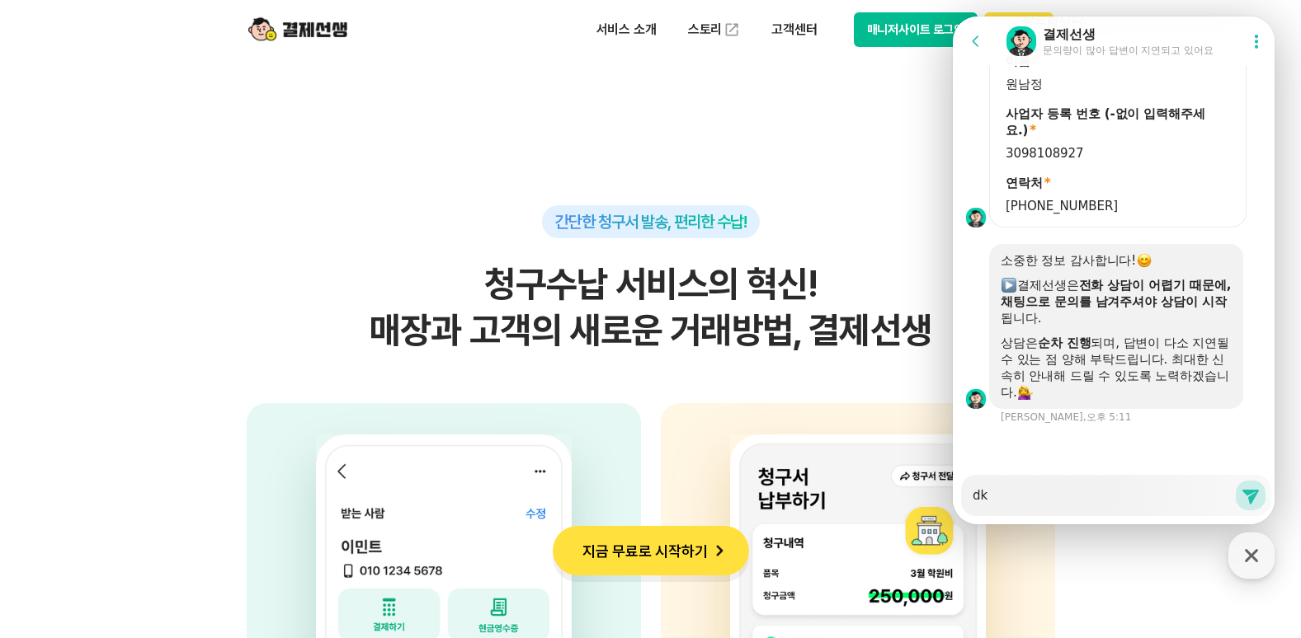
type textarea "d"
type textarea "x"
type textarea "ㅇ"
type textarea "x"
type textarea "아"
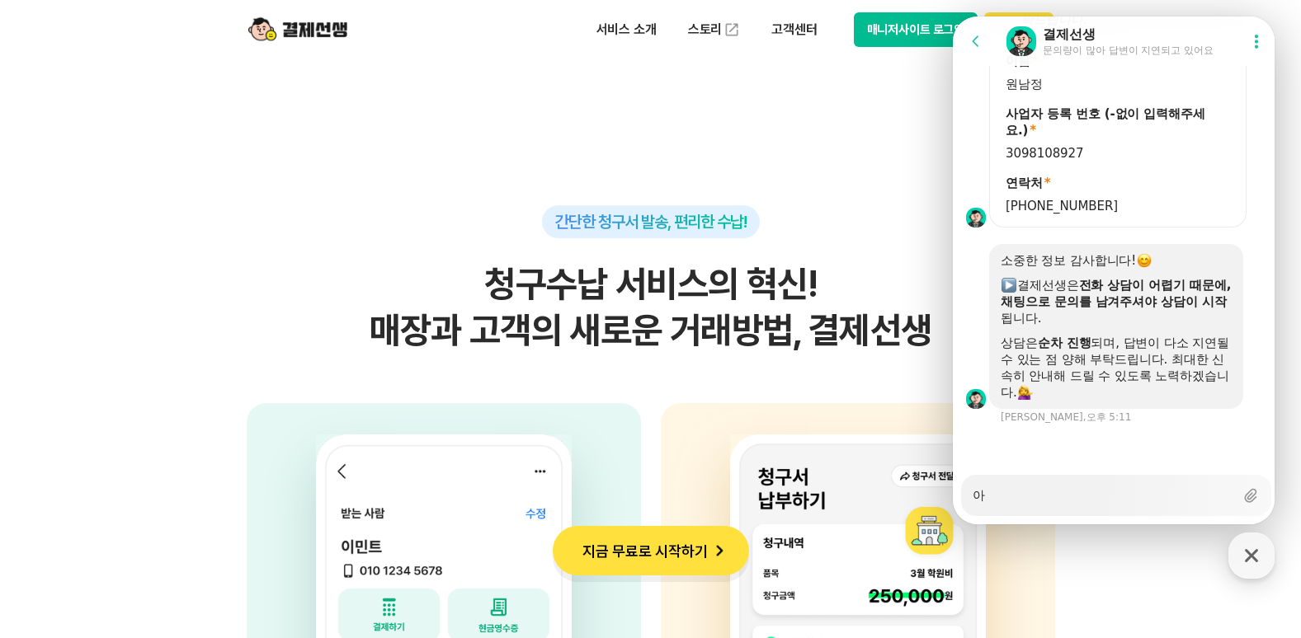
type textarea "x"
type textarea "앙"
type textarea "x"
type textarea "아읻"
type textarea "x"
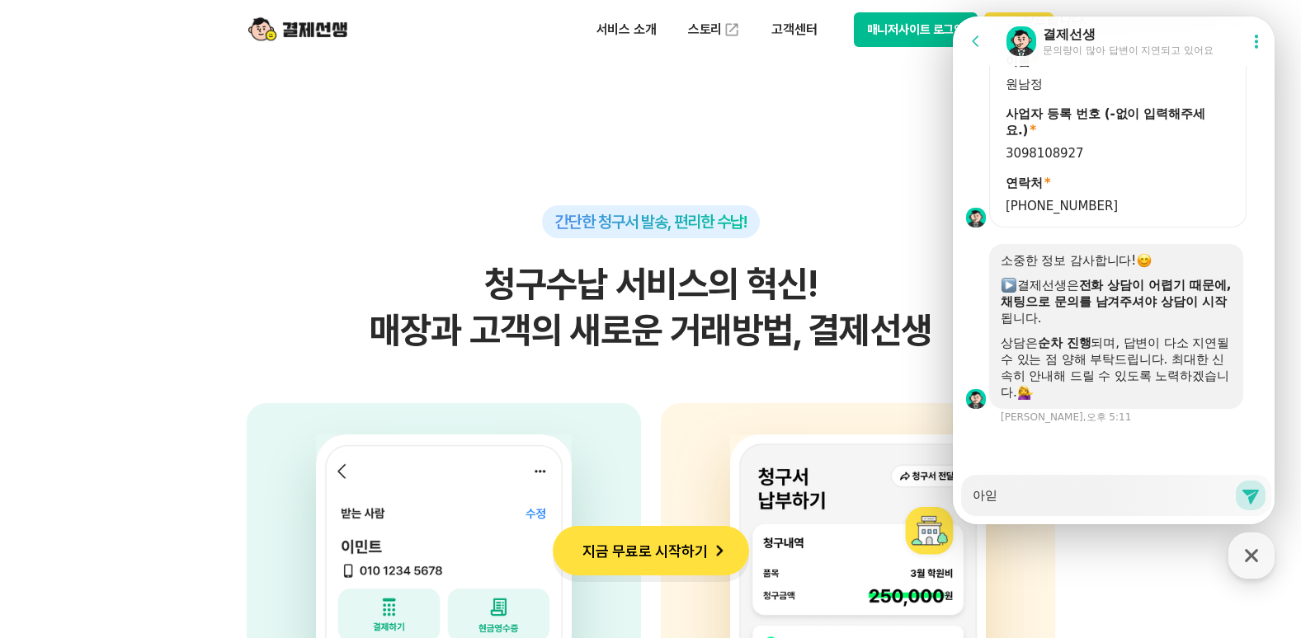
type textarea "아이디"
type textarea "x"
type textarea "아이디 ㅇ"
type textarea "x"
type textarea "아이디 아"
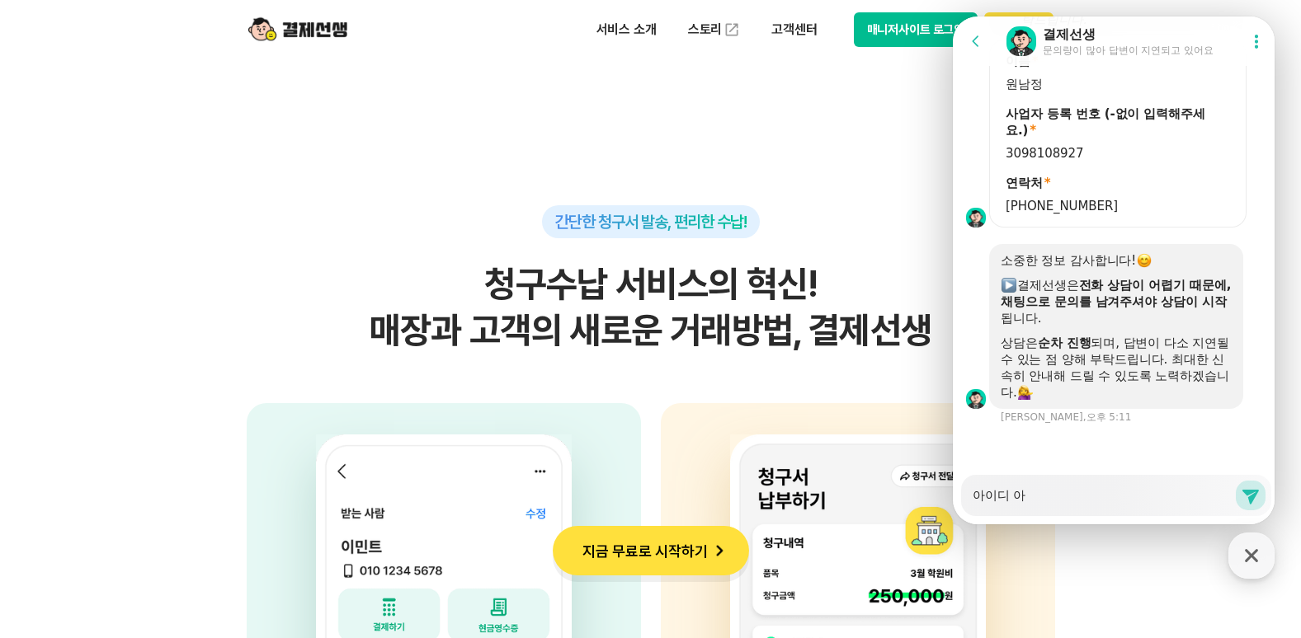
type textarea "x"
type textarea "아이디 알"
type textarea "x"
type textarea "[PERSON_NAME]"
type textarea "x"
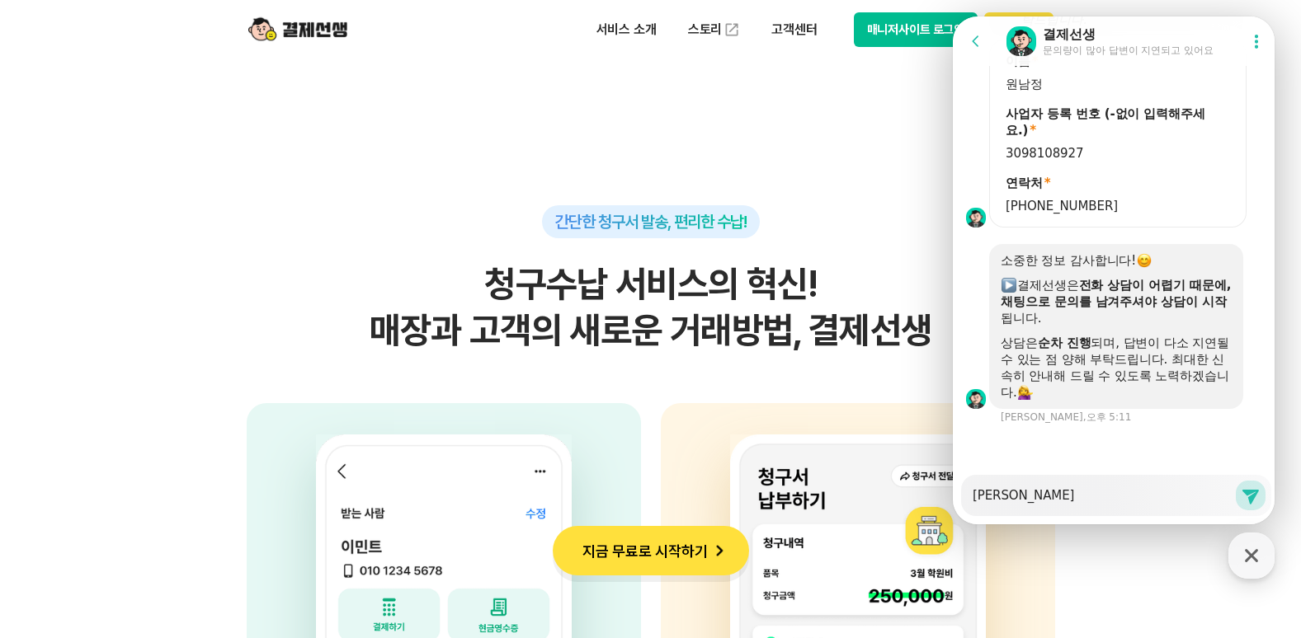
type textarea "아이디 알려"
type textarea "x"
type textarea "아이디 알렺"
type textarea "x"
type textarea "아이디 알려주"
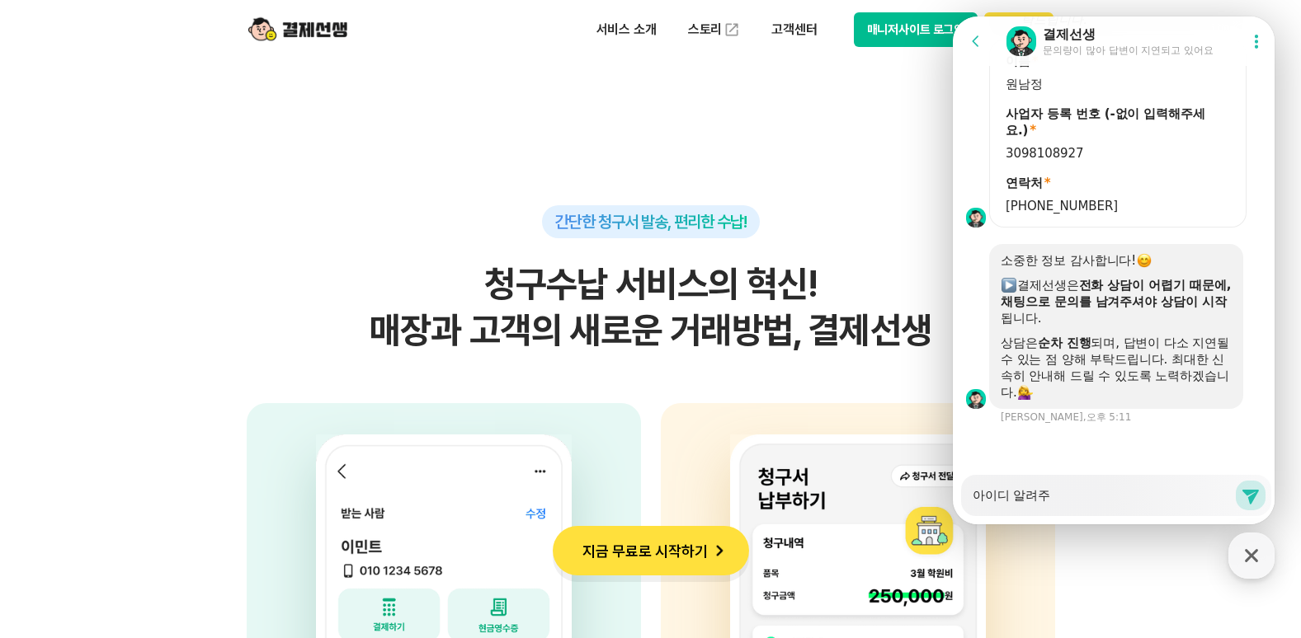
type textarea "x"
type textarea "아이디 알려줏"
type textarea "x"
type textarea "아이디 알려주세"
type textarea "x"
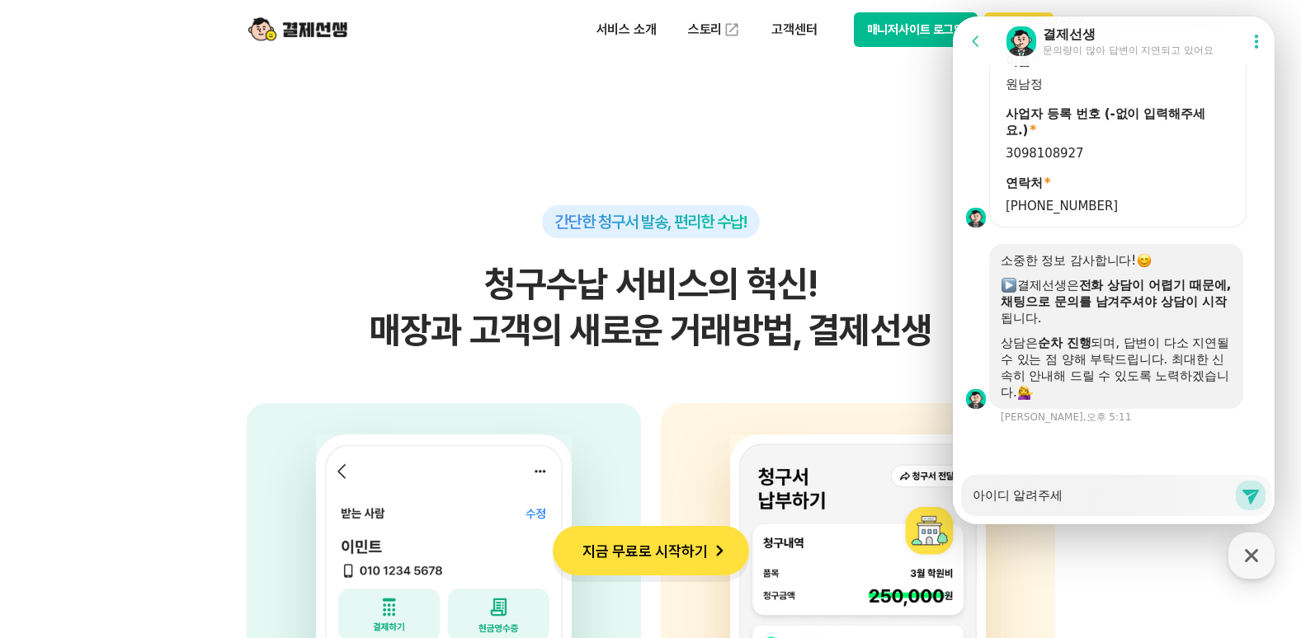
type textarea "아이디 알려주셍"
type textarea "x"
type textarea "아이디 알려주세요"
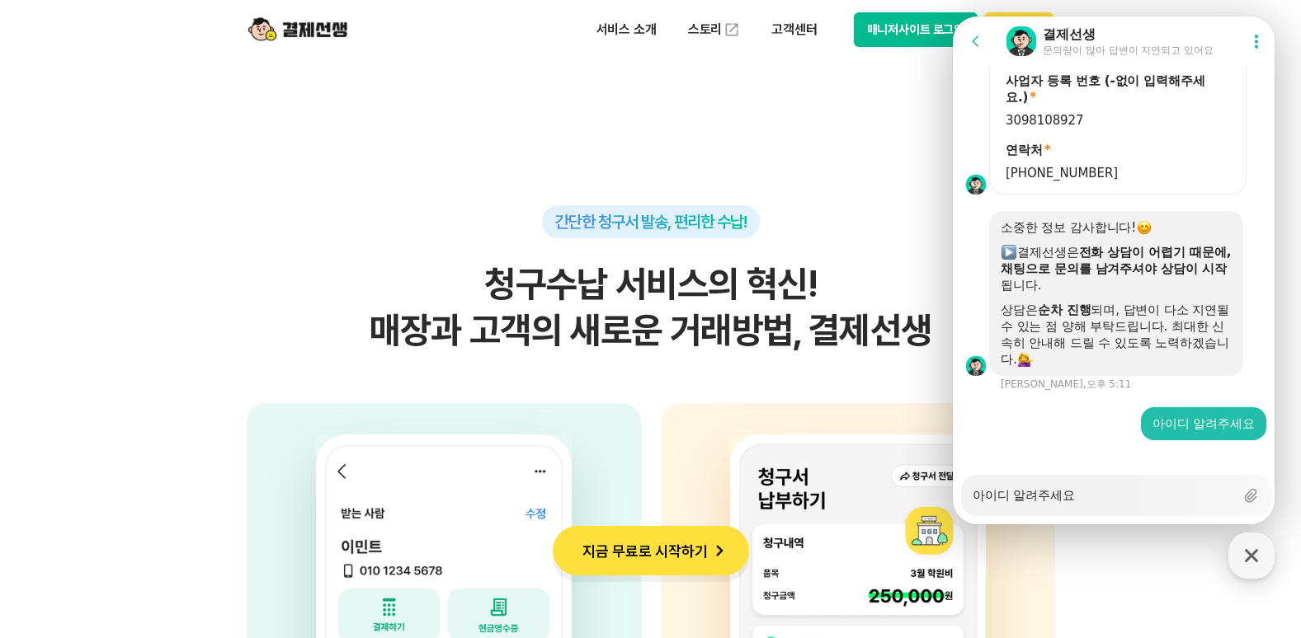
type textarea "x"
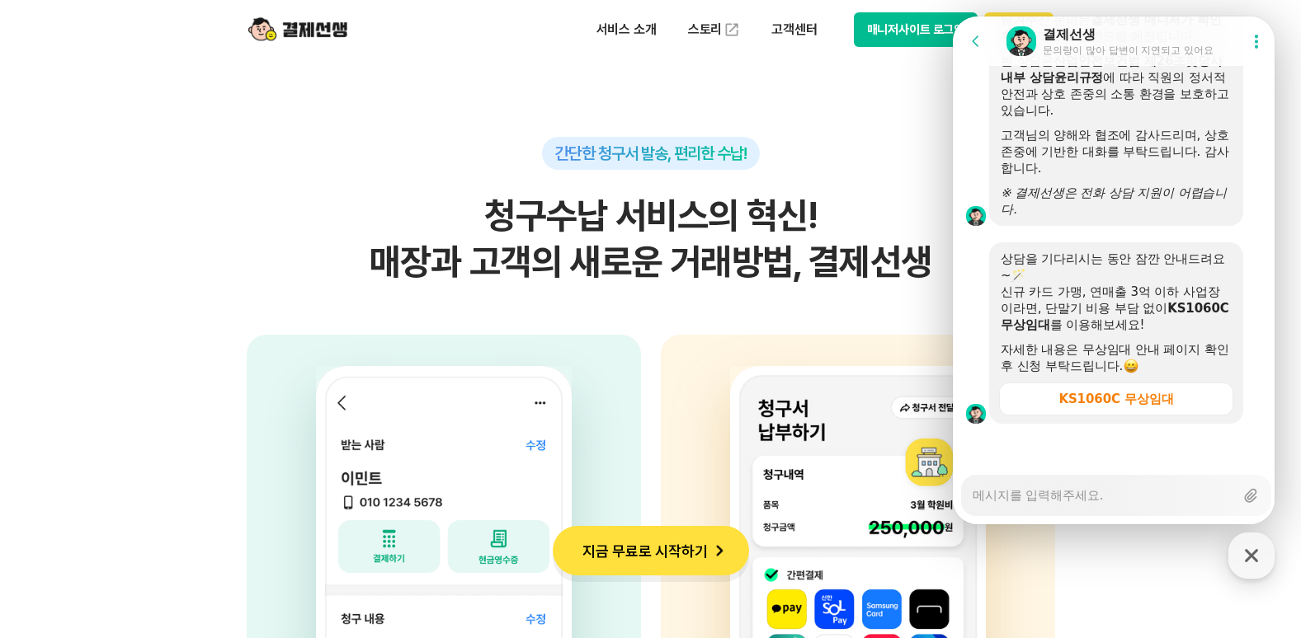
scroll to position [4012, 0]
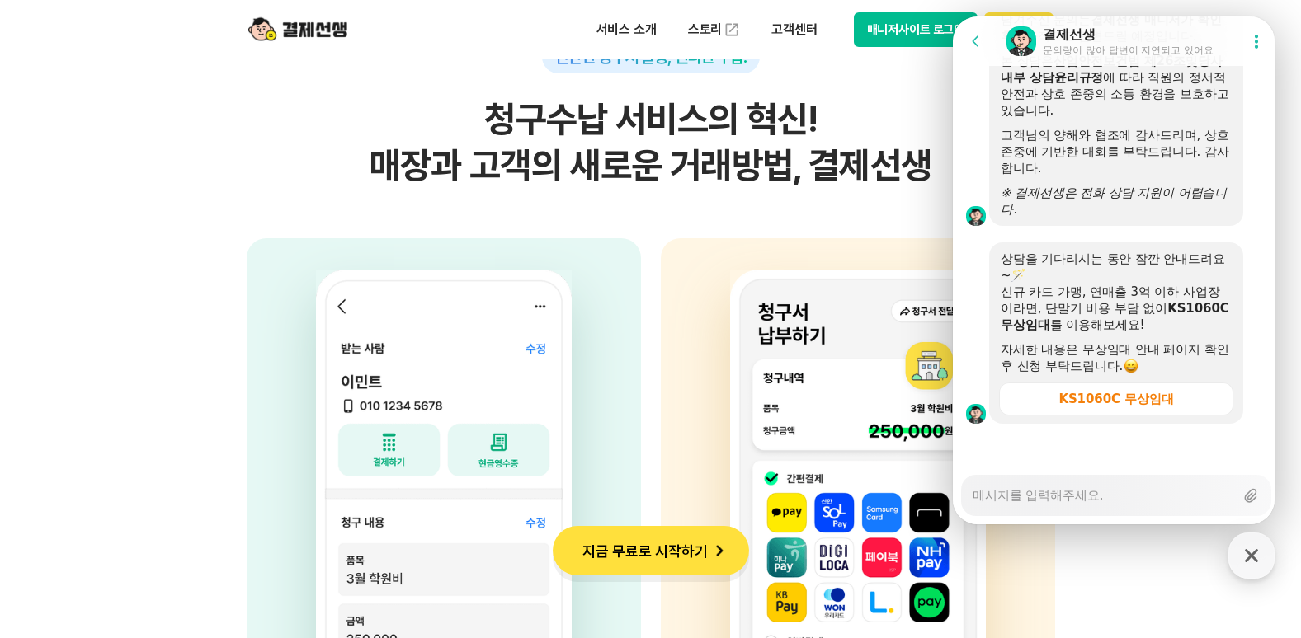
click at [1071, 503] on textarea "Messenger Input Textarea" at bounding box center [1102, 490] width 261 height 28
type textarea "x"
type textarea "k"
type textarea "x"
type textarea "ks"
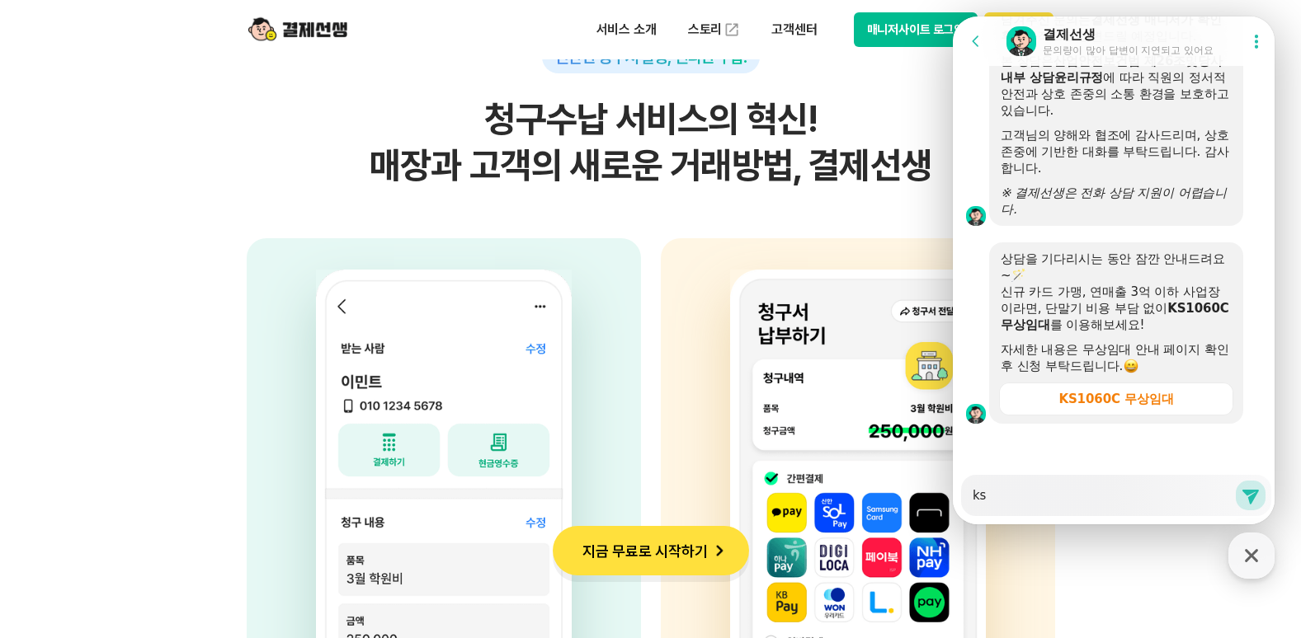
type textarea "x"
type textarea "ksl"
type textarea "x"
type textarea "kslp"
type textarea "x"
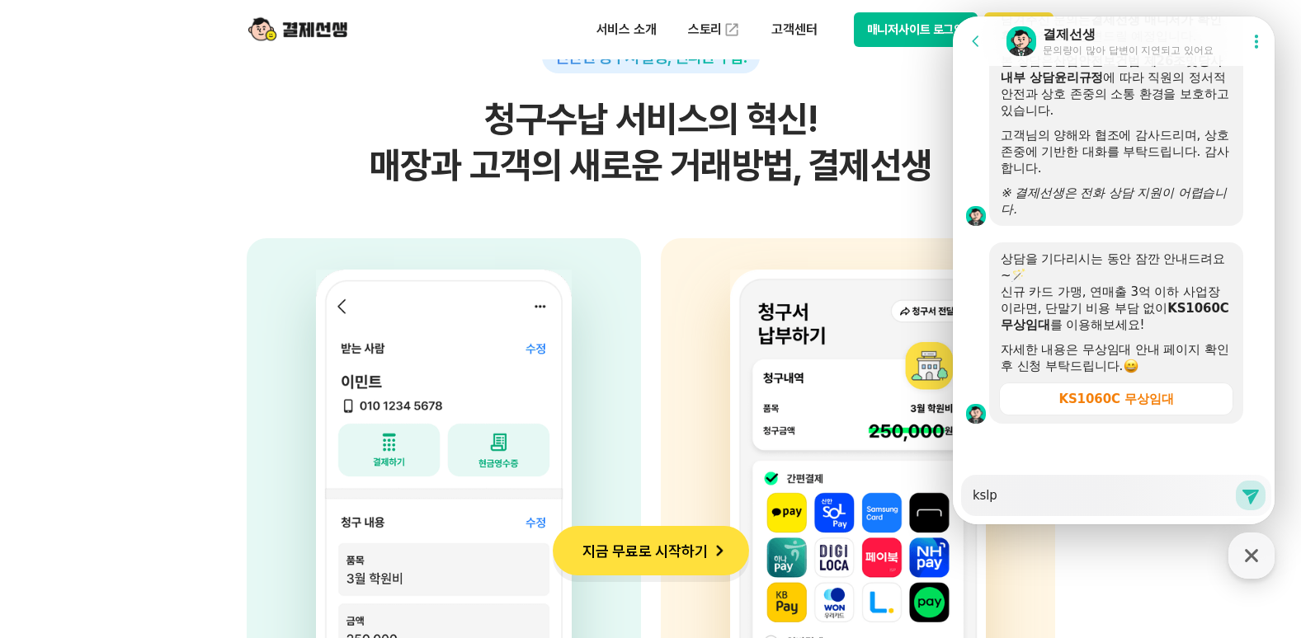
type textarea "kslpk"
type textarea "x"
type textarea "kslpka"
type textarea "x"
type textarea "kslpkan"
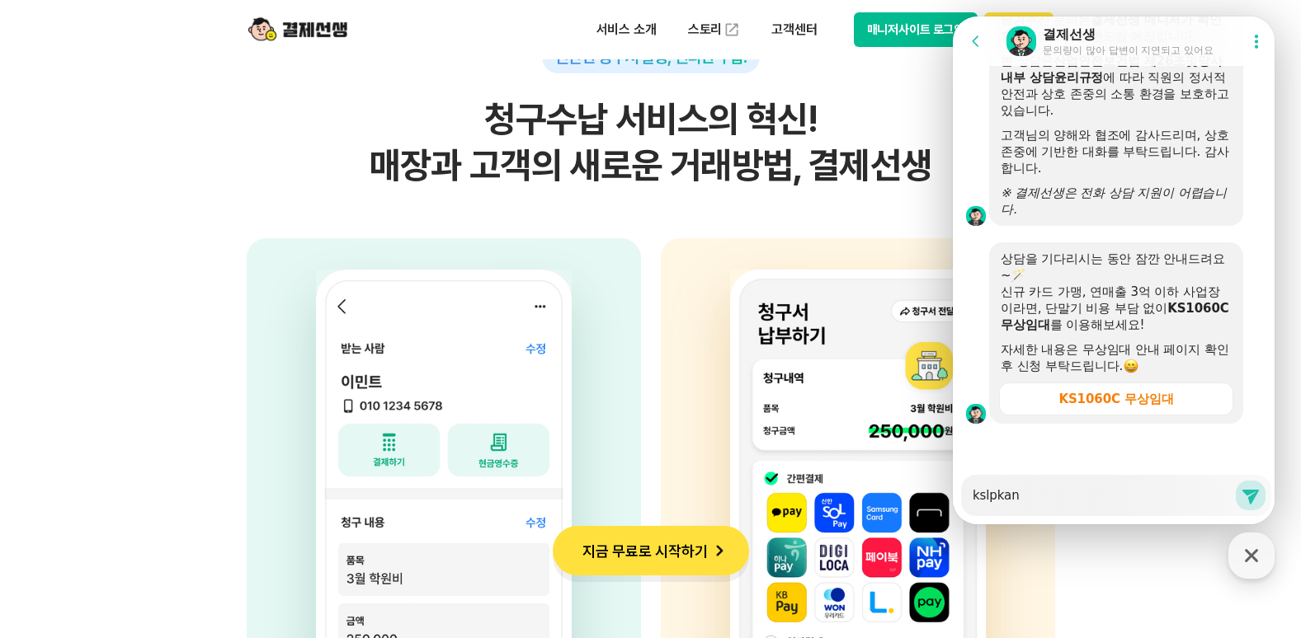
type textarea "x"
type textarea "kslpkang"
type textarea "x"
type textarea "kslpkang@"
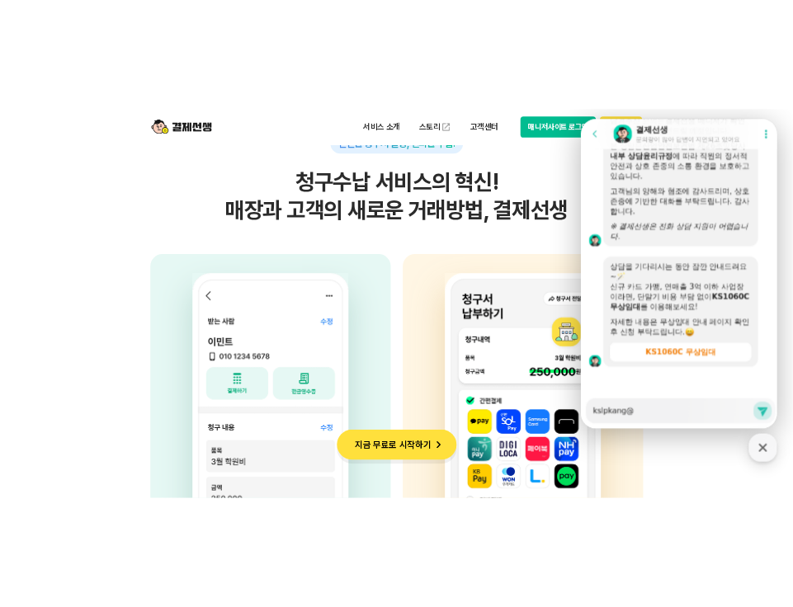
type textarea "x"
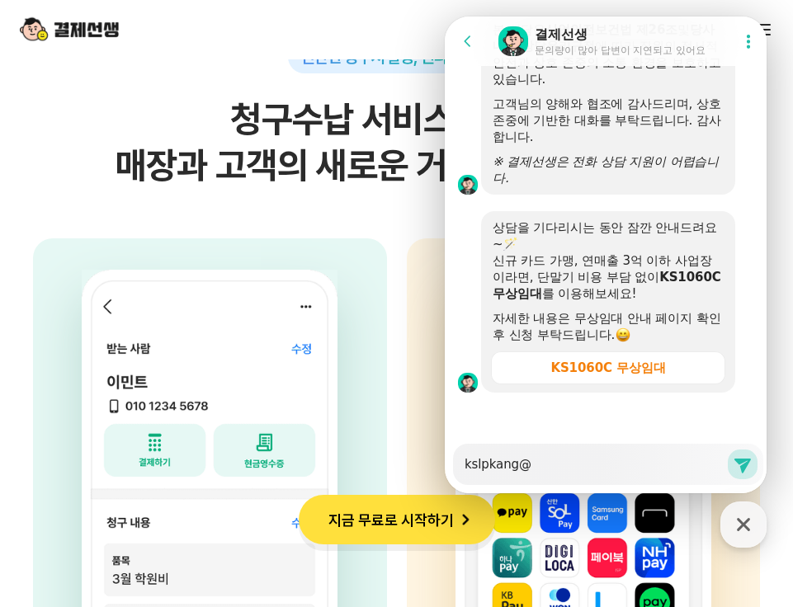
type textarea "kslpkang@"
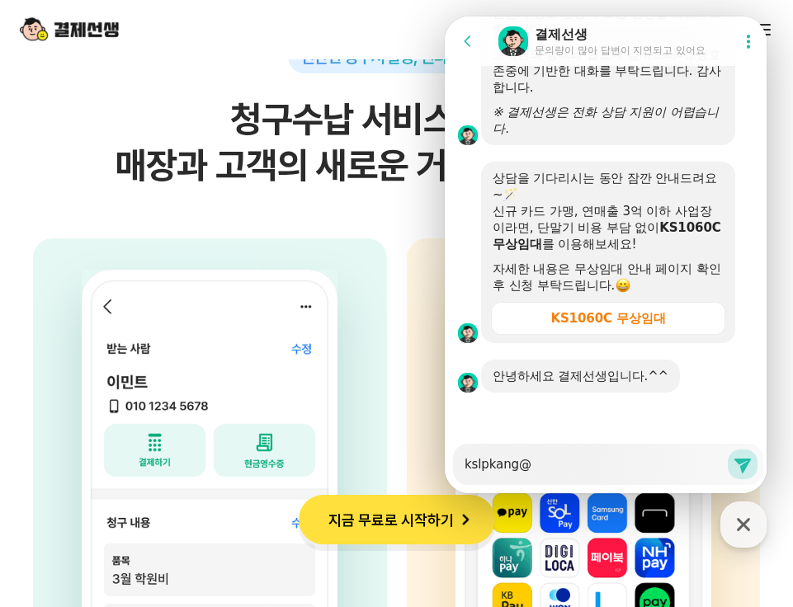
scroll to position [2903, 0]
click at [610, 464] on textarea "kslpkang@" at bounding box center [594, 459] width 261 height 28
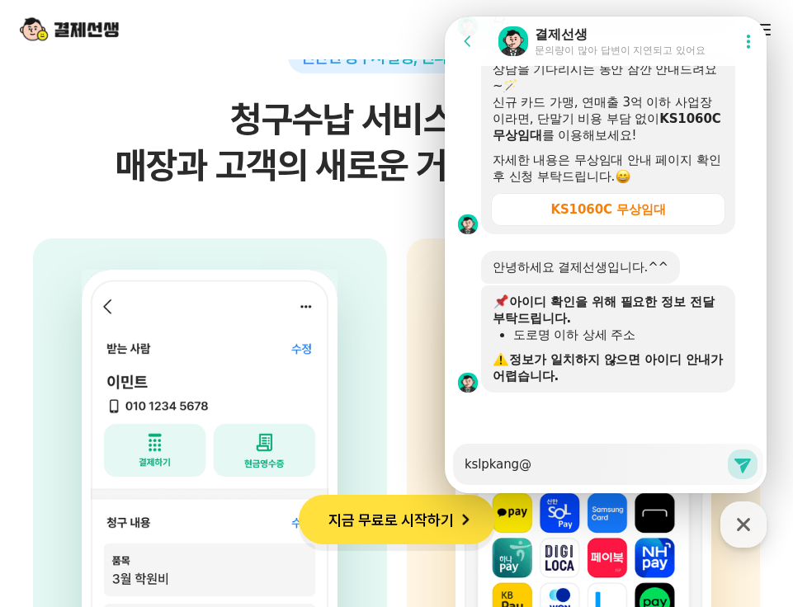
scroll to position [3012, 0]
drag, startPoint x: 468, startPoint y: 458, endPoint x: 355, endPoint y: 454, distance: 113.9
click at [445, 16] on html "Go to previous page Chat Room 결제선생 문의량이 많아 답변이 지연되고 있어요 Show userchat action di…" at bounding box center [606, 16] width 322 height 0
type textarea "x"
type textarea "t"
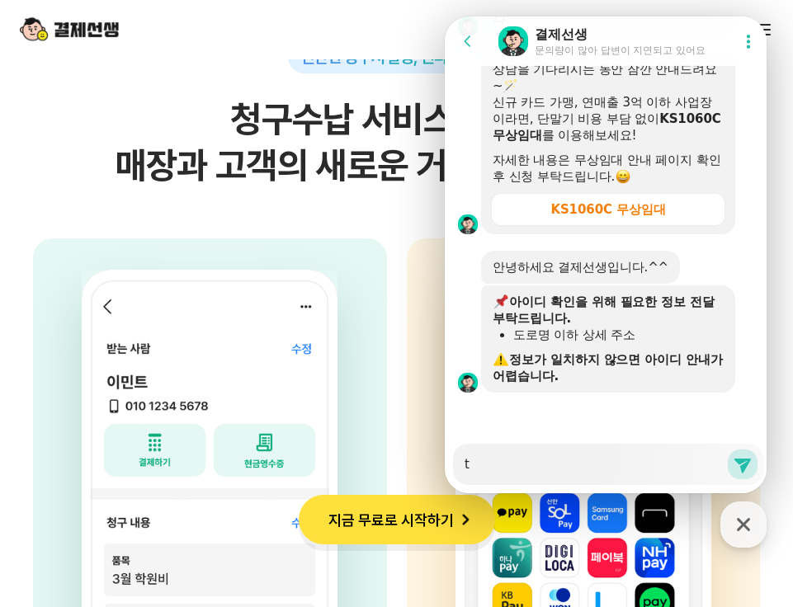
type textarea "x"
type textarea "tjd"
type textarea "x"
type textarea "tjdnf"
type textarea "x"
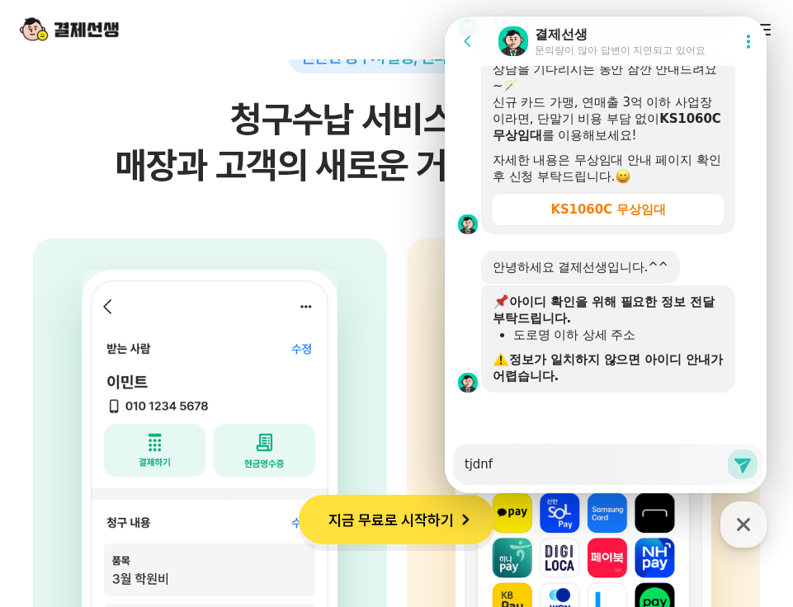
type textarea "tjdnft"
type textarea "x"
type textarea "tjdnftl"
type textarea "x"
type textarea "tjdnftl"
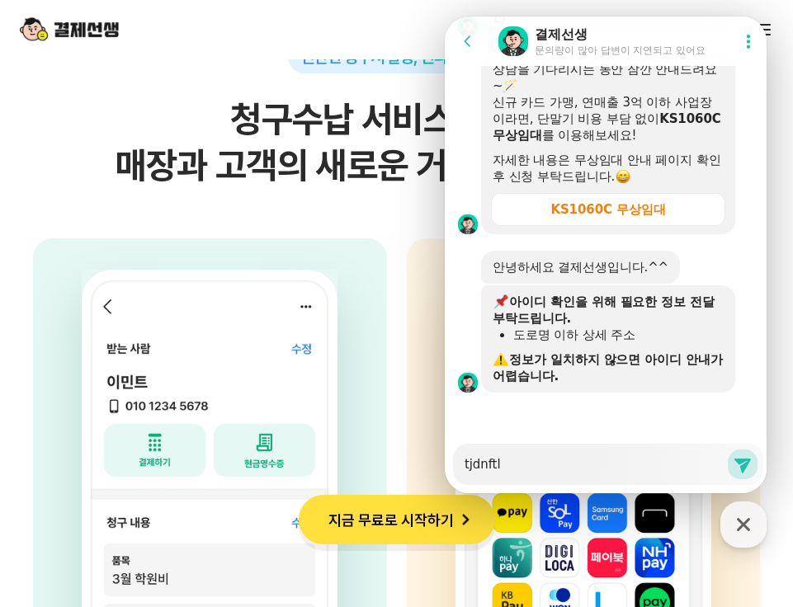
type textarea "x"
type textarea "ㅅ"
type textarea "x"
type textarea "[DEMOGRAPHIC_DATA]"
type textarea "x"
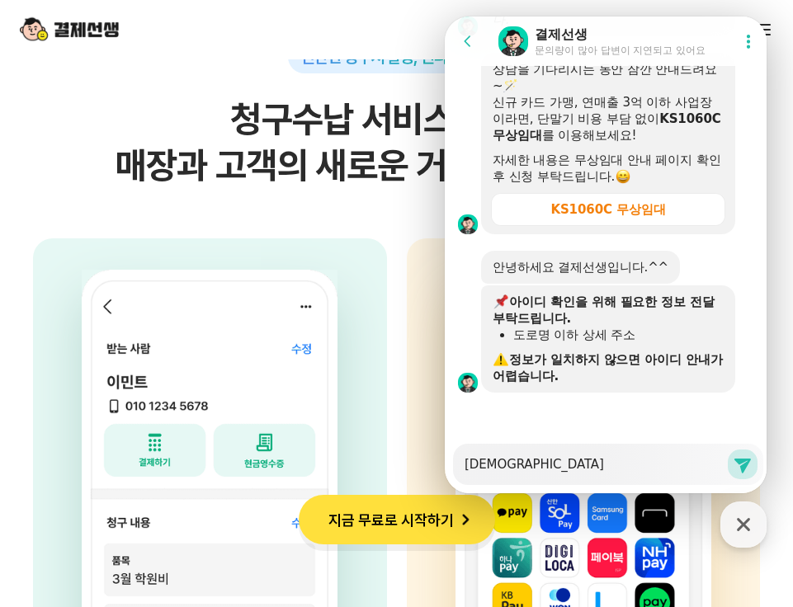
type textarea "서우"
type textarea "x"
type textarea "[GEOGRAPHIC_DATA]"
type textarea "x"
type textarea "서욼"
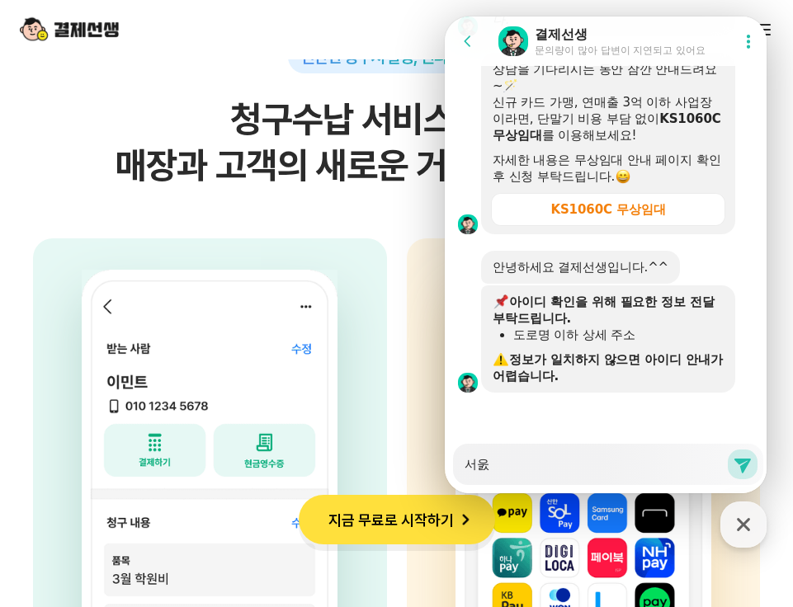
type textarea "x"
type textarea "[GEOGRAPHIC_DATA]"
type textarea "x"
type textarea "[GEOGRAPHIC_DATA]"
type textarea "x"
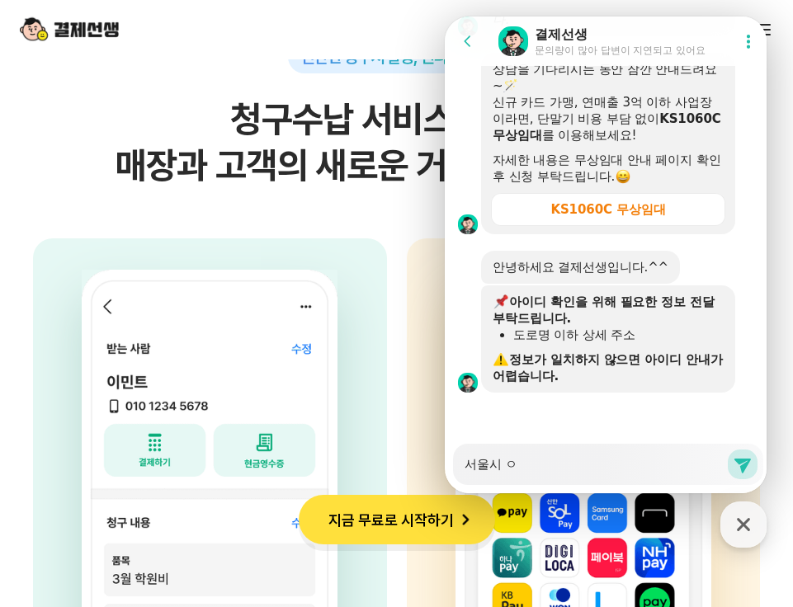
type textarea "서울시 야"
type textarea "x"
type textarea "서울시 양"
type textarea "x"
type textarea "[GEOGRAPHIC_DATA] 양ㅊ"
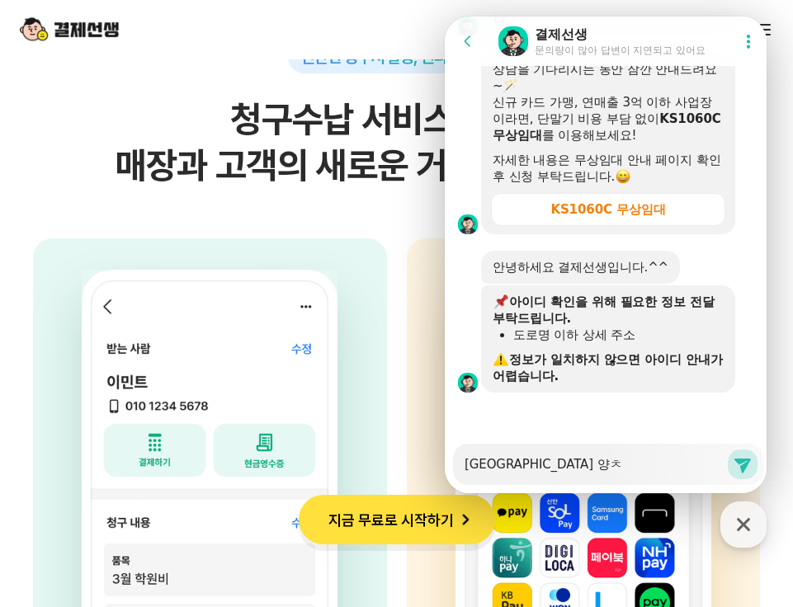
type textarea "x"
type textarea "[GEOGRAPHIC_DATA] 양천"
type textarea "x"
type textarea "[GEOGRAPHIC_DATA] 양천ㄱ"
type textarea "x"
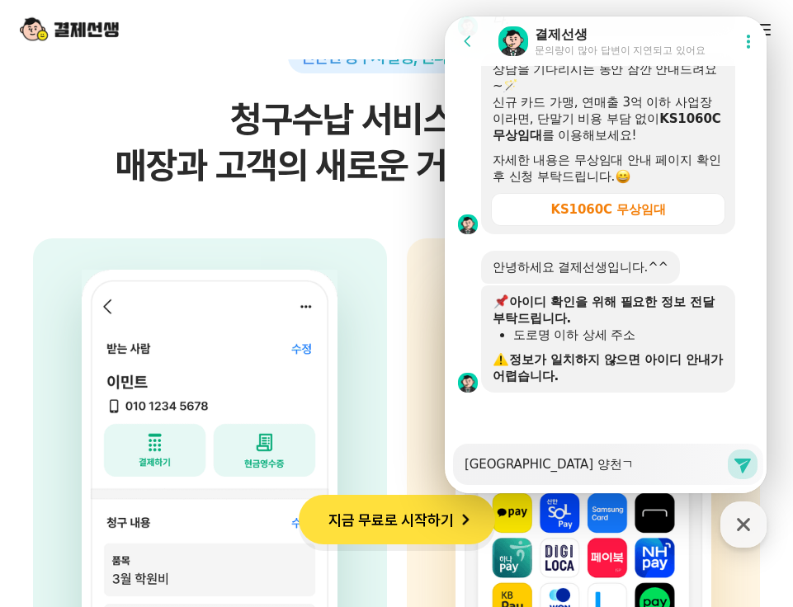
type textarea "[GEOGRAPHIC_DATA] 양천구"
type textarea "x"
type textarea "[GEOGRAPHIC_DATA] 양천구"
type textarea "x"
type textarea "[GEOGRAPHIC_DATA] 양천구 ㄱ"
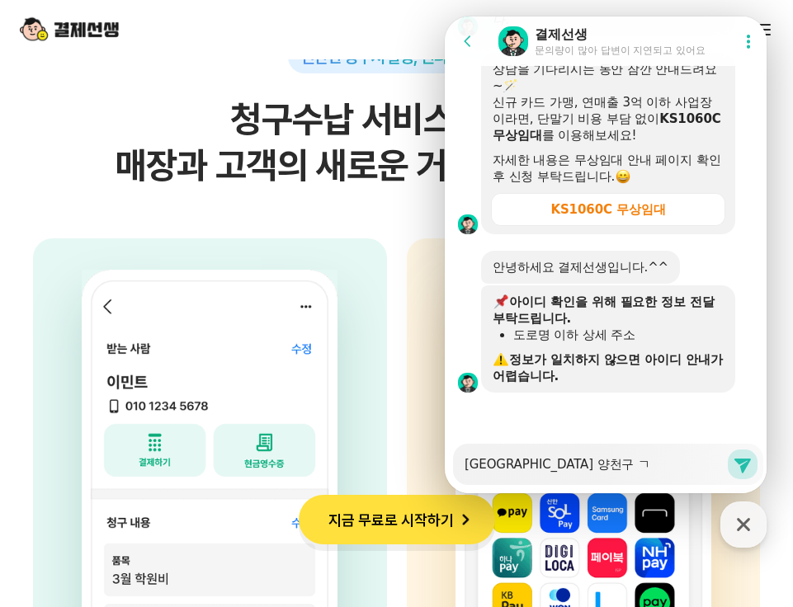
type textarea "x"
type textarea "[GEOGRAPHIC_DATA] 양천구 고"
type textarea "x"
type textarea "[GEOGRAPHIC_DATA] 양천구 공"
type textarea "x"
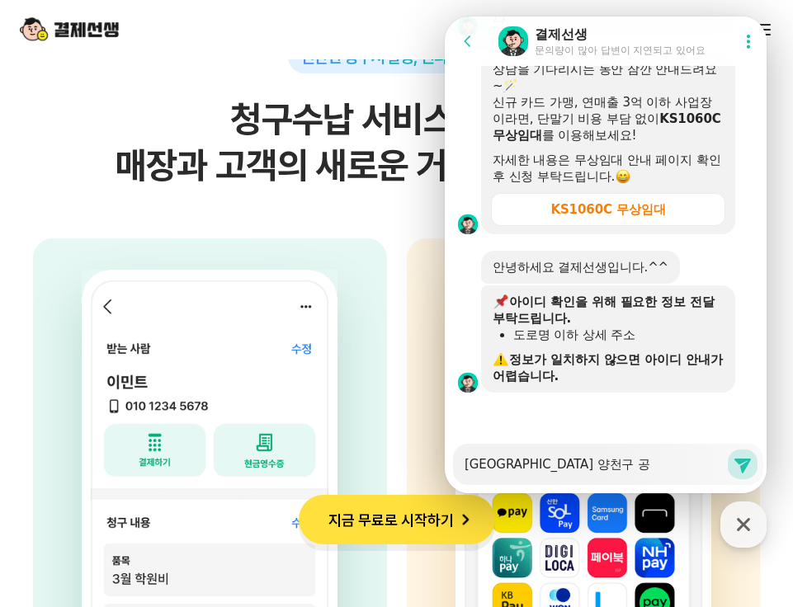
type textarea "[GEOGRAPHIC_DATA] 양천구 공ㅎ"
type textarea "x"
type textarea "[GEOGRAPHIC_DATA] 양천구 공하"
type textarea "x"
type textarea "[GEOGRAPHIC_DATA] 양천구 공핟"
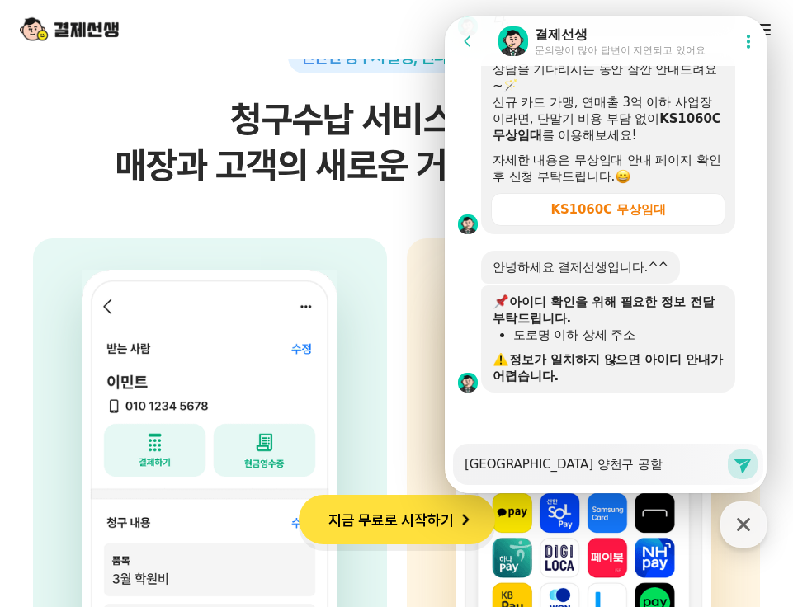
type textarea "x"
type textarea "[GEOGRAPHIC_DATA] 양천구 공하대"
type textarea "x"
type textarea "[GEOGRAPHIC_DATA] 양천구 공하ㄷ"
type textarea "x"
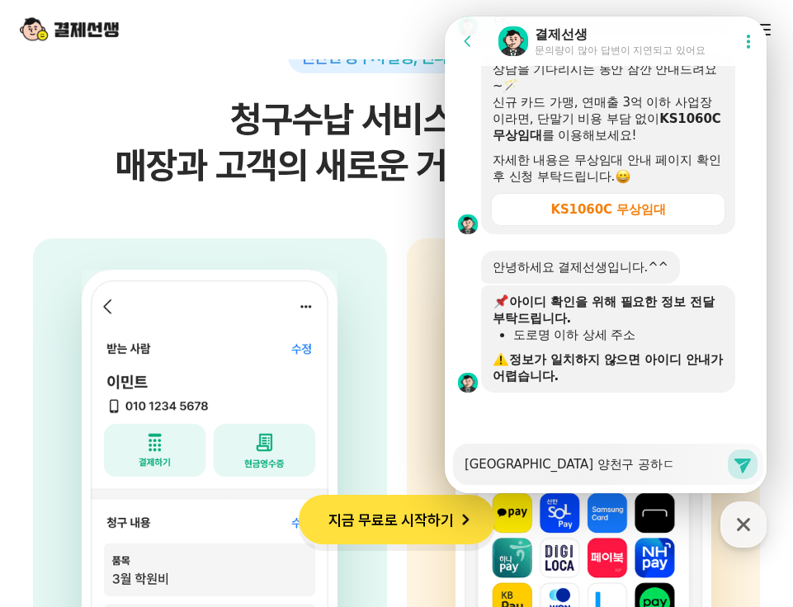
type textarea "[GEOGRAPHIC_DATA] 양천구 공하"
type textarea "x"
type textarea "[GEOGRAPHIC_DATA] 양천구 공"
type textarea "x"
type textarea "[GEOGRAPHIC_DATA] 양천구 공ㅎ"
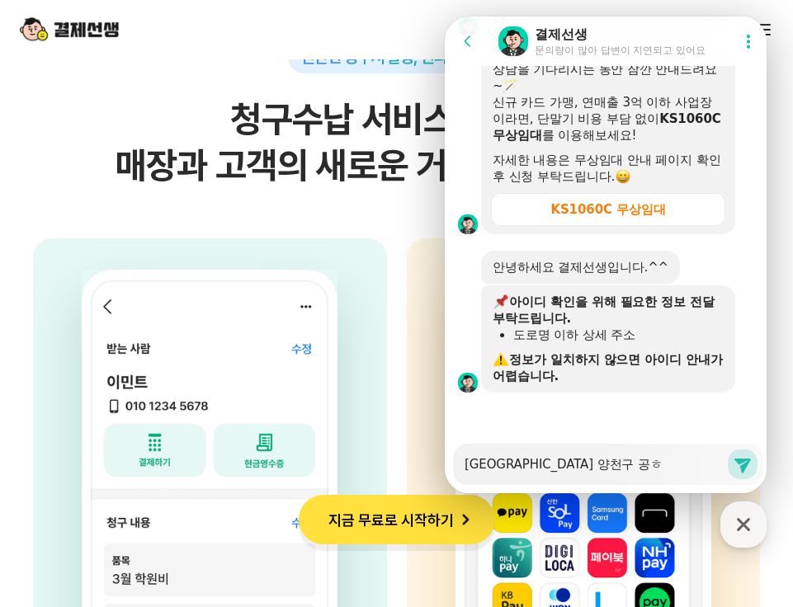
type textarea "x"
type textarea "[GEOGRAPHIC_DATA] 양천구 공하"
type textarea "x"
type textarea "[GEOGRAPHIC_DATA] [GEOGRAPHIC_DATA]"
type textarea "x"
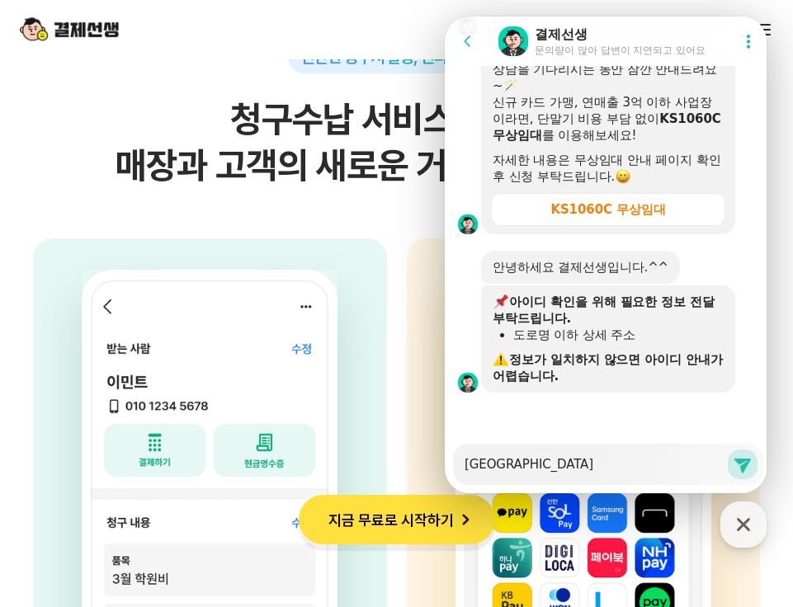
type textarea "[GEOGRAPHIC_DATA] [GEOGRAPHIC_DATA]ㄷ"
type textarea "x"
type textarea "[GEOGRAPHIC_DATA] [GEOGRAPHIC_DATA][GEOGRAPHIC_DATA]"
type textarea "x"
type textarea "[GEOGRAPHIC_DATA] [GEOGRAPHIC_DATA]"
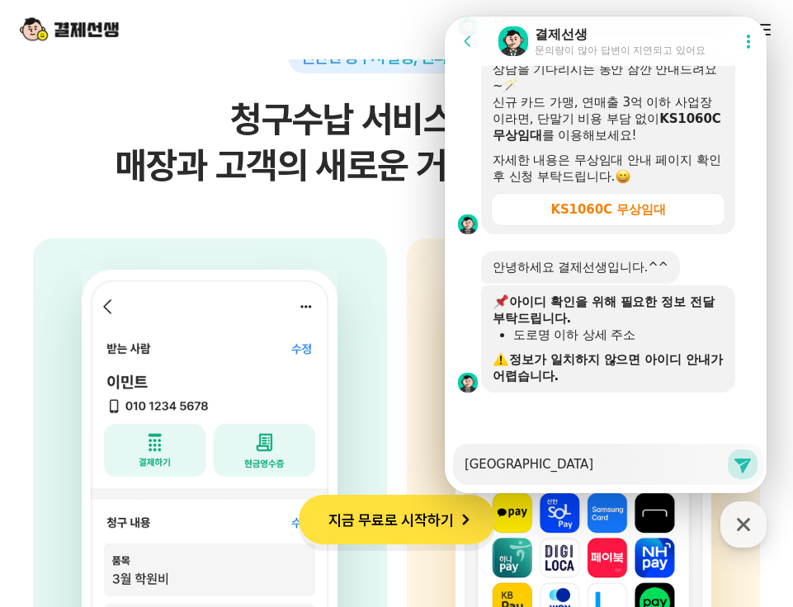
type textarea "x"
type textarea "[GEOGRAPHIC_DATA] [GEOGRAPHIC_DATA]"
type textarea "x"
type textarea "[STREET_ADDRESS]"
type textarea "x"
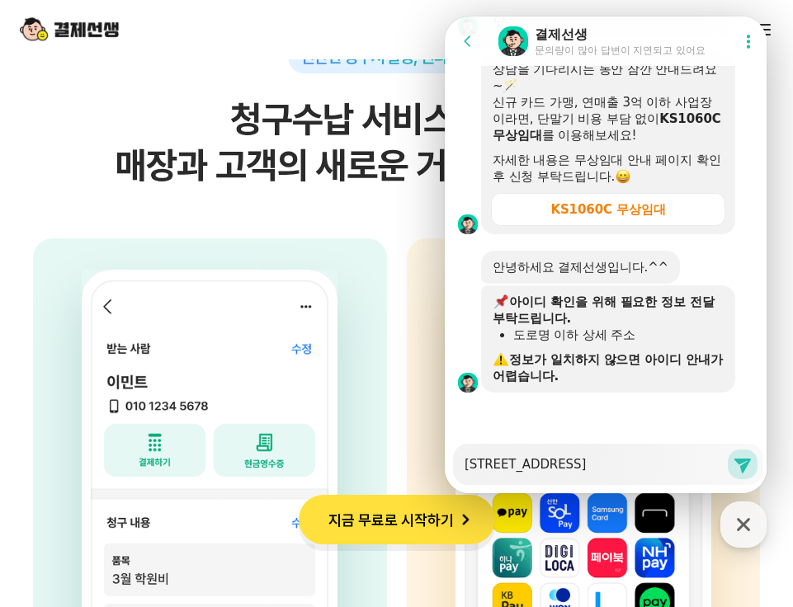
type textarea "[STREET_ADDRESS]"
type textarea "x"
type textarea "[STREET_ADDRESS]"
type textarea "x"
type textarea "[STREET_ADDRESS]"
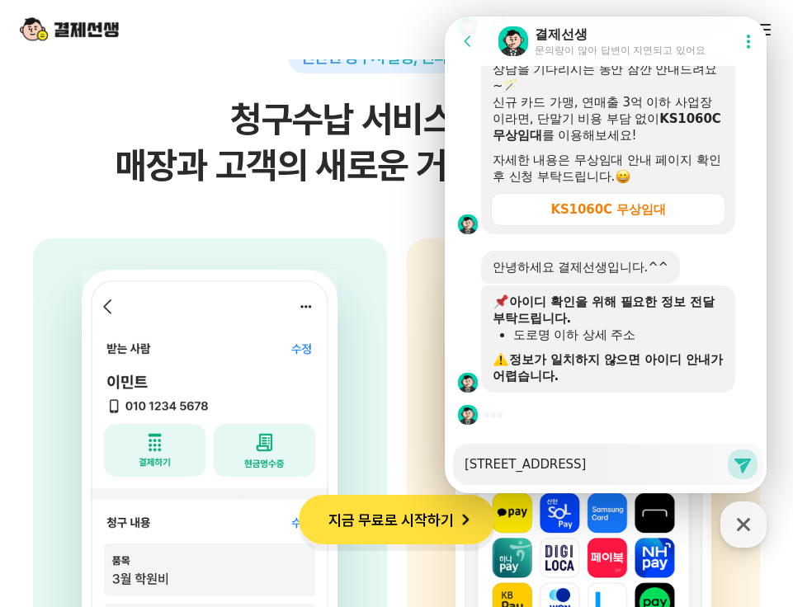
type textarea "x"
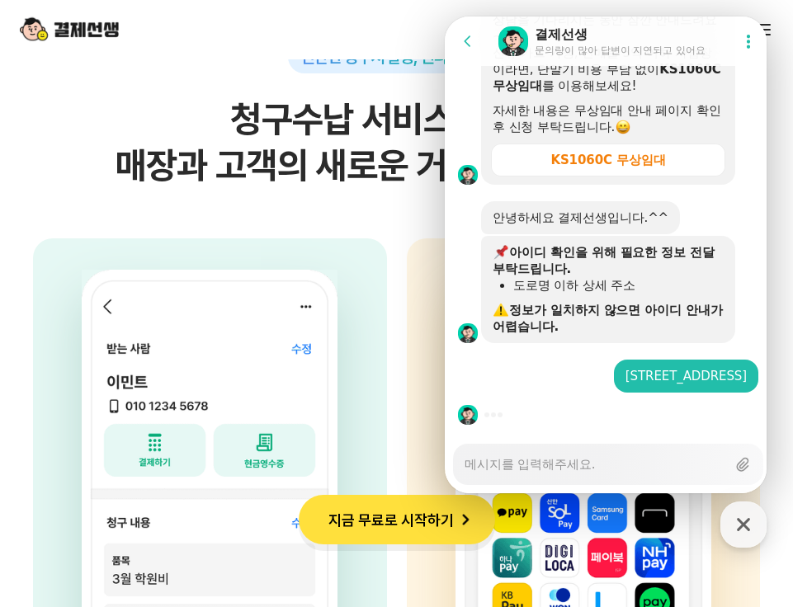
type textarea "x"
type textarea "ㅁ"
type textarea "x"
type textarea "모"
type textarea "x"
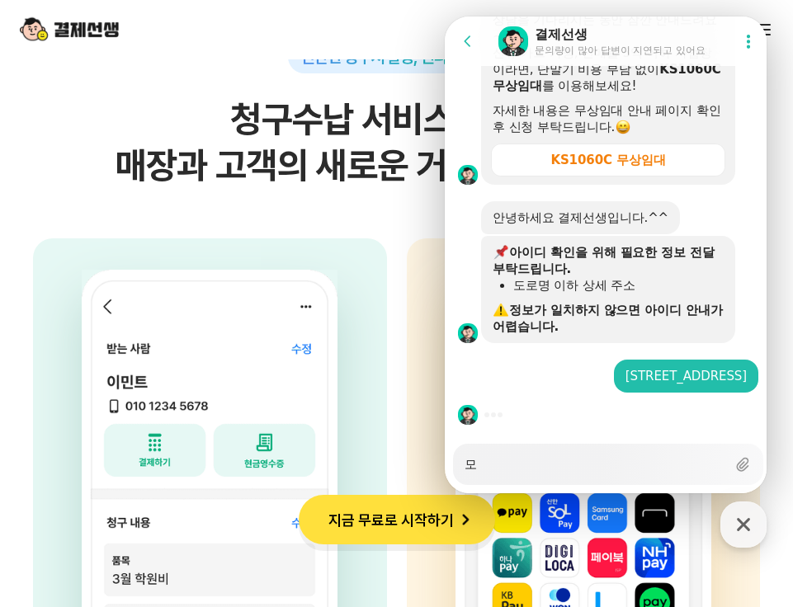
type textarea "목"
type textarea "x"
type textarea "목ㄷ"
type textarea "x"
type textarea "목도"
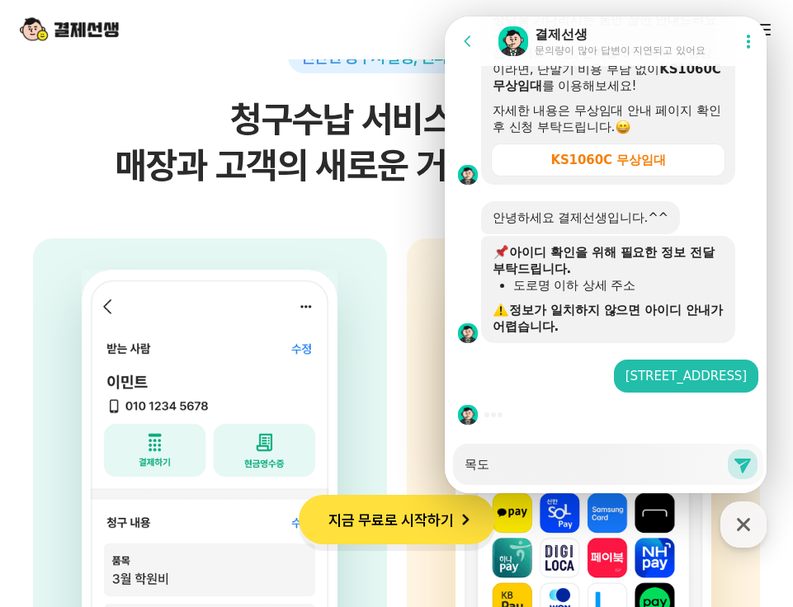
type textarea "x"
type textarea "목동"
type textarea "x"
type textarea "목동ㅇ"
type textarea "x"
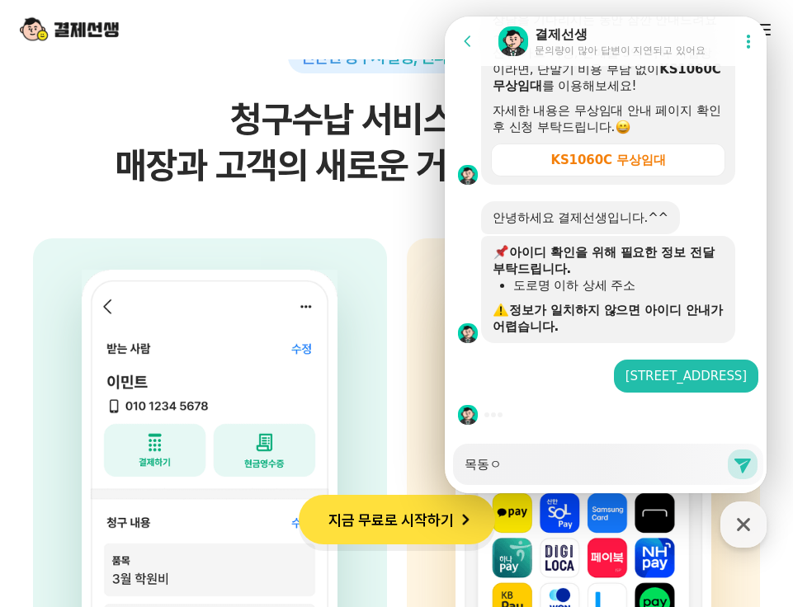
type textarea "목동어"
type textarea "x"
type textarea "목동언"
type textarea "x"
type textarea "목동언ㅇ"
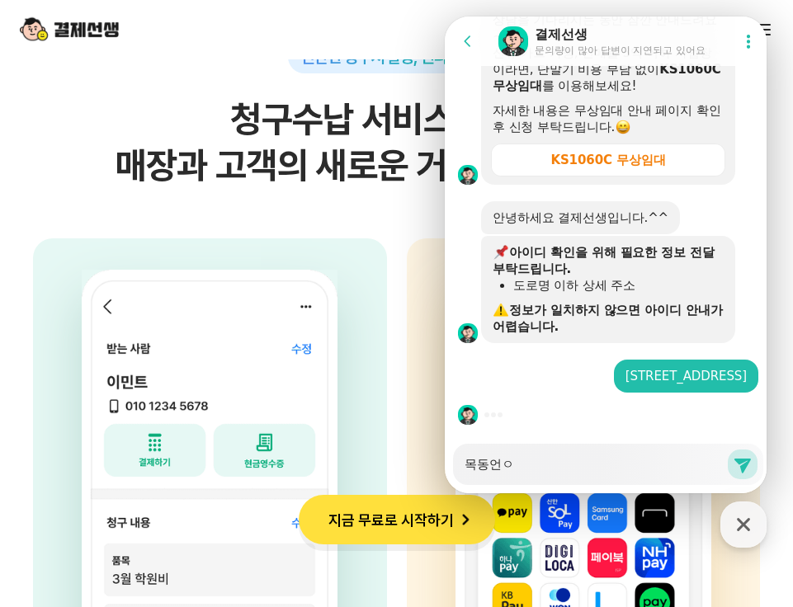
type textarea "x"
type textarea "목동언어"
type textarea "x"
type textarea "목동언엇"
type textarea "x"
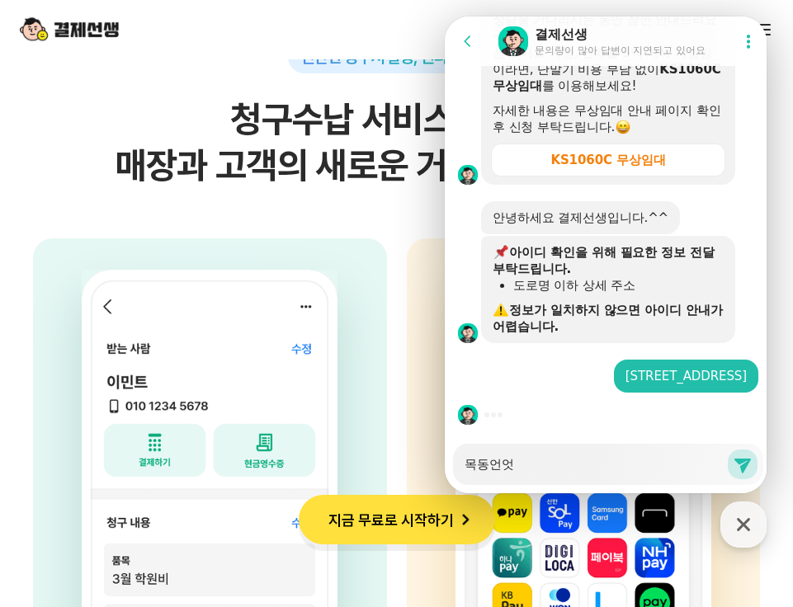
type textarea "목동언어시"
type textarea "x"
type textarea "목동언어심"
type textarea "x"
type textarea "목동언어심ㄹ"
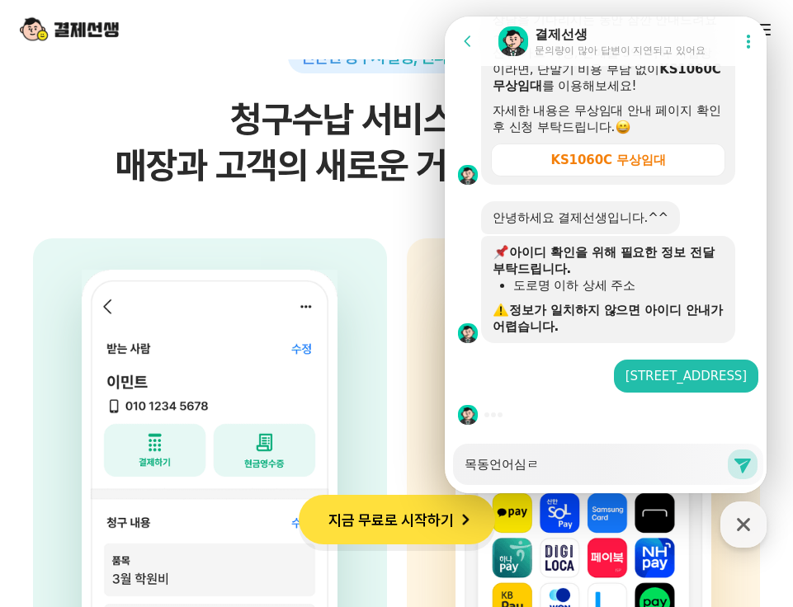
type textarea "x"
type textarea "목동언어심리"
type textarea "x"
type textarea "목동언어심릿"
type textarea "x"
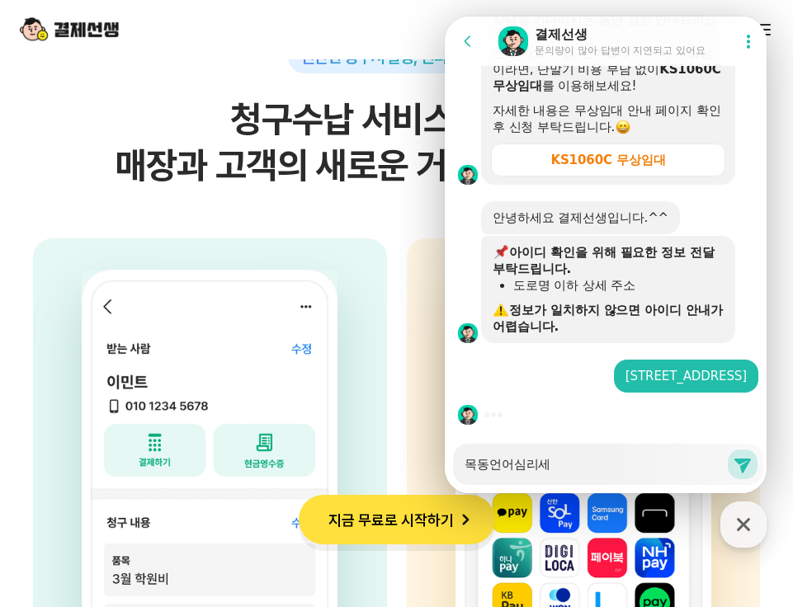
type textarea "목동언어심리센"
type textarea "x"
type textarea "목동언어심리센ㅌ"
type textarea "x"
type textarea "목동[GEOGRAPHIC_DATA]"
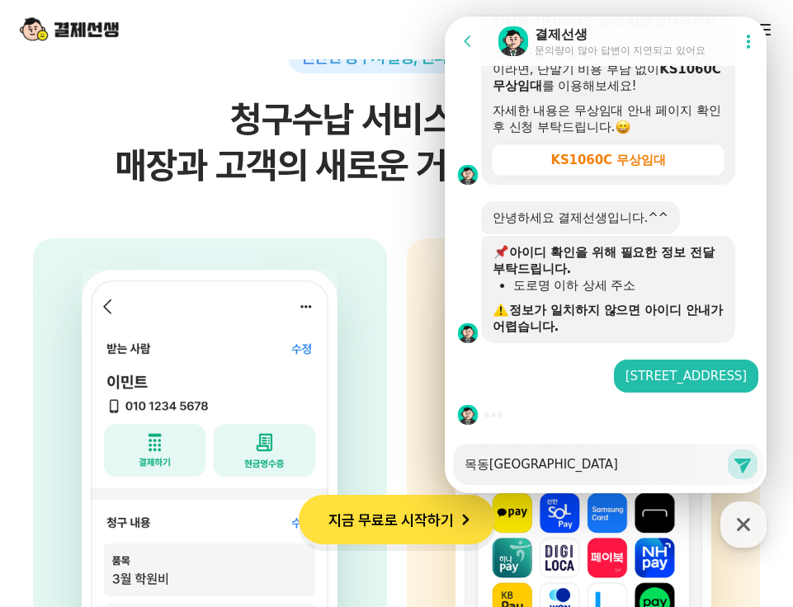
type textarea "x"
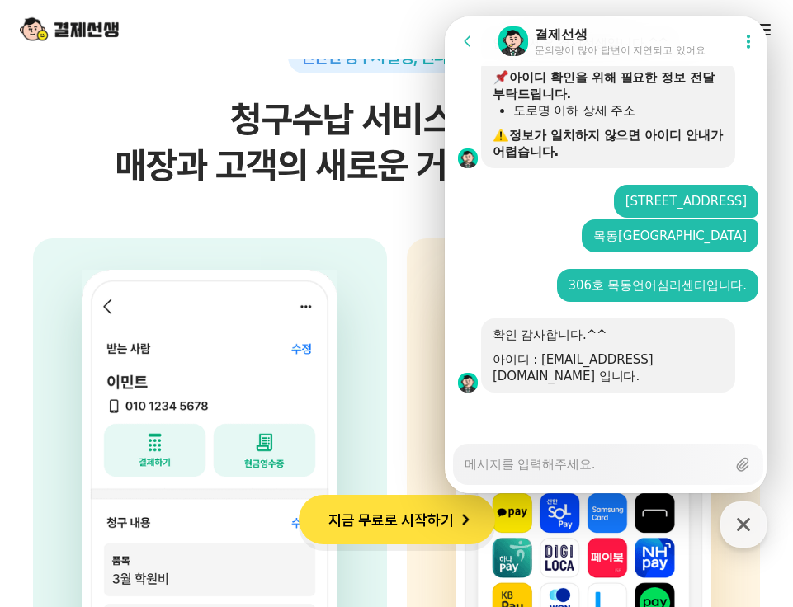
scroll to position [3220, 0]
click at [572, 464] on textarea "Messenger Input Textarea" at bounding box center [594, 459] width 261 height 28
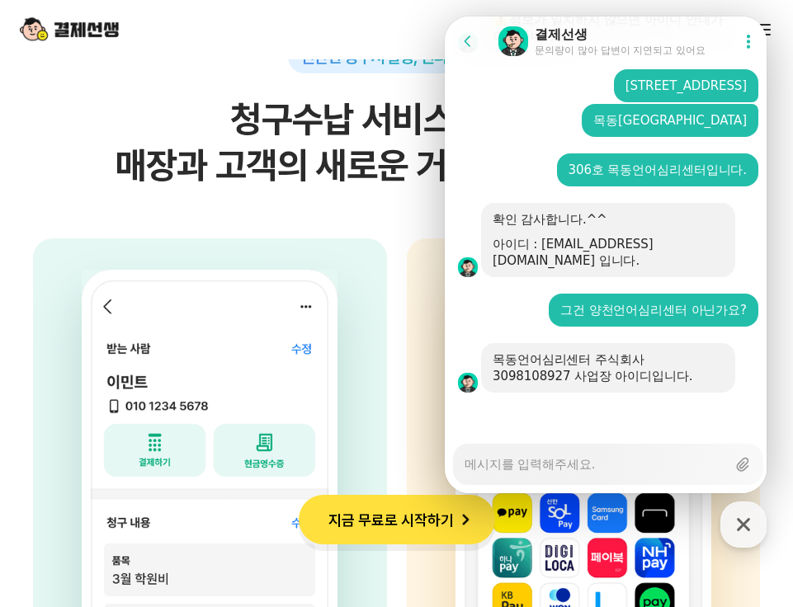
scroll to position [3335, 0]
click at [572, 463] on textarea "Messenger Input Textarea" at bounding box center [594, 459] width 261 height 28
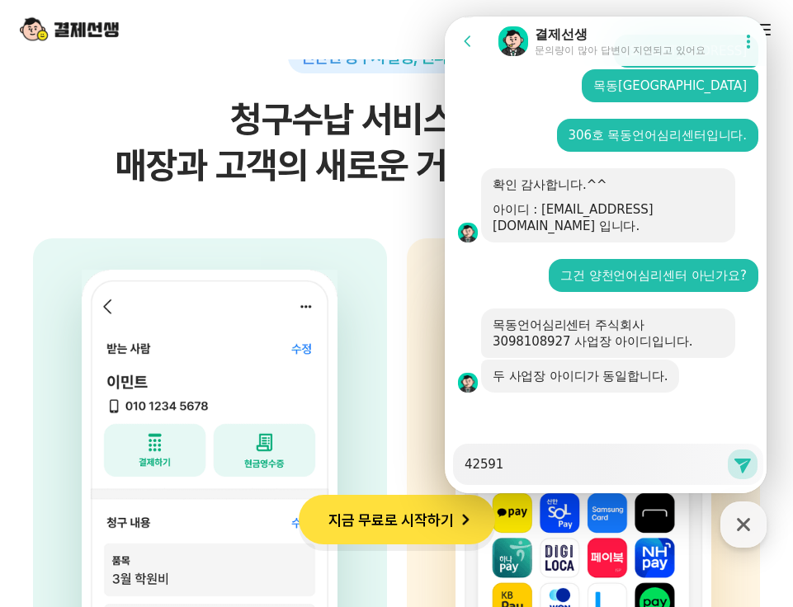
scroll to position [3370, 0]
drag, startPoint x: 546, startPoint y: 460, endPoint x: 368, endPoint y: 457, distance: 178.2
click at [445, 16] on html "Go to previous page Chat Room 결제선생 문의량이 많아 답변이 지연되고 있어요 Show userchat action di…" at bounding box center [606, 16] width 322 height 0
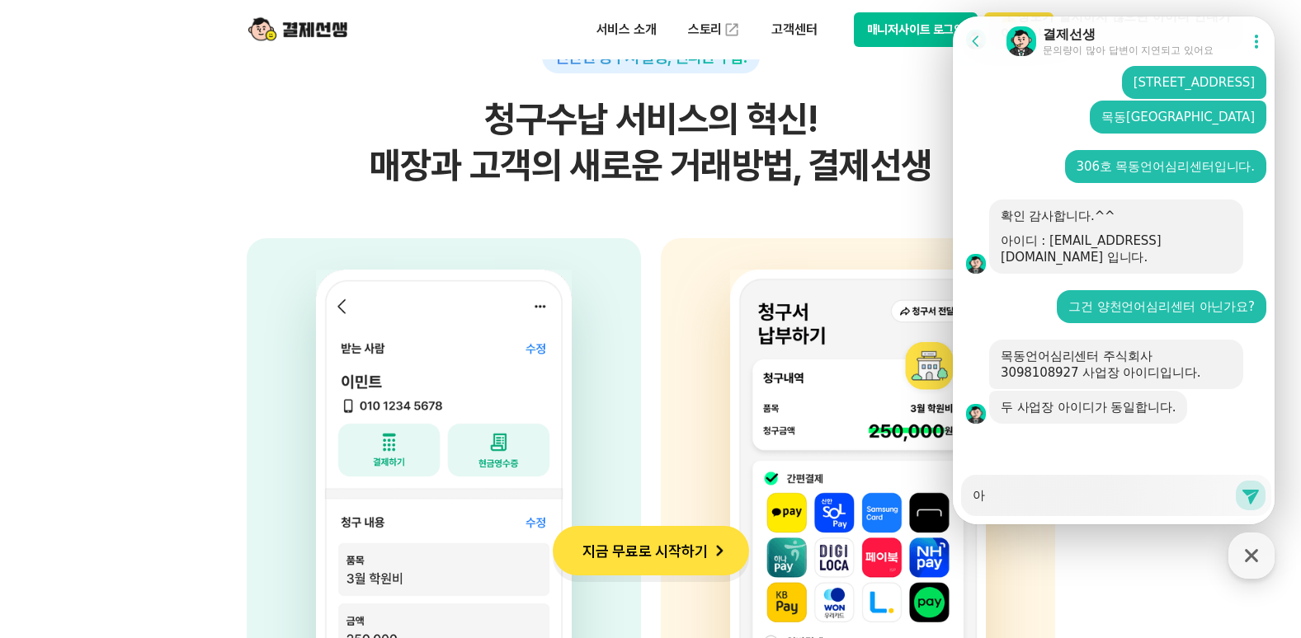
scroll to position [3339, 0]
click at [904, 40] on button "매니저사이트 로그인" at bounding box center [916, 29] width 125 height 35
click at [905, 26] on button "매니저사이트 로그인" at bounding box center [916, 29] width 125 height 35
click at [1024, 498] on textarea "아" at bounding box center [1102, 490] width 261 height 28
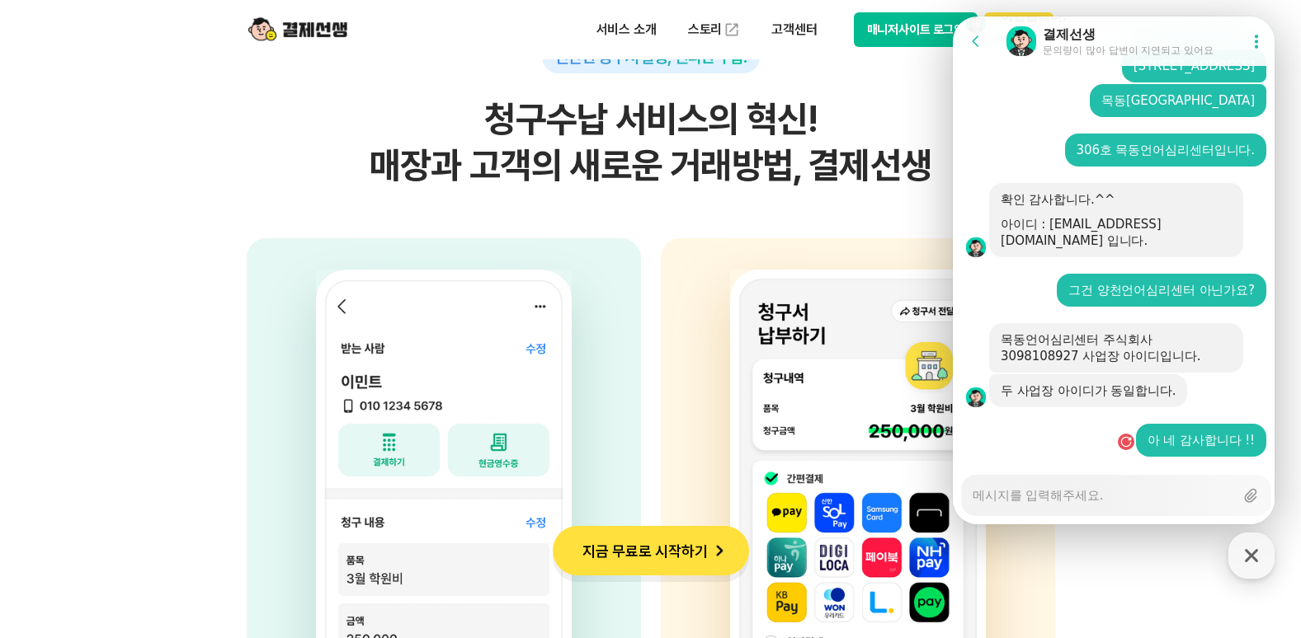
scroll to position [3388, 0]
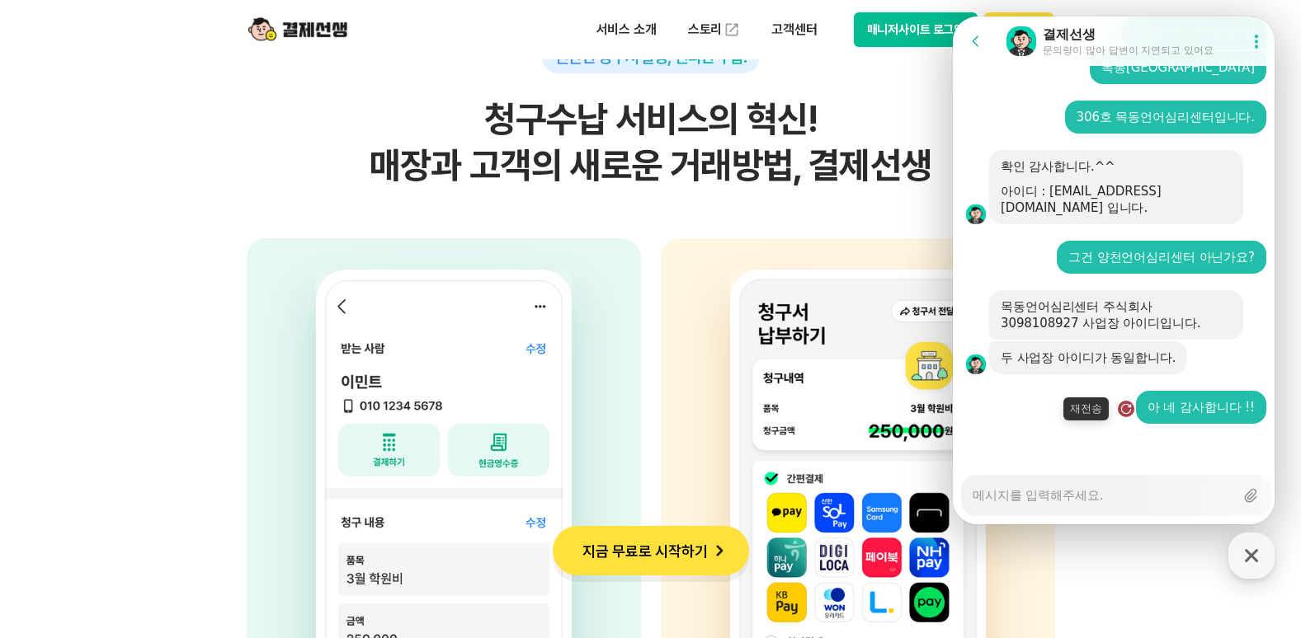
click at [1123, 407] on div "button" at bounding box center [1126, 409] width 16 height 16
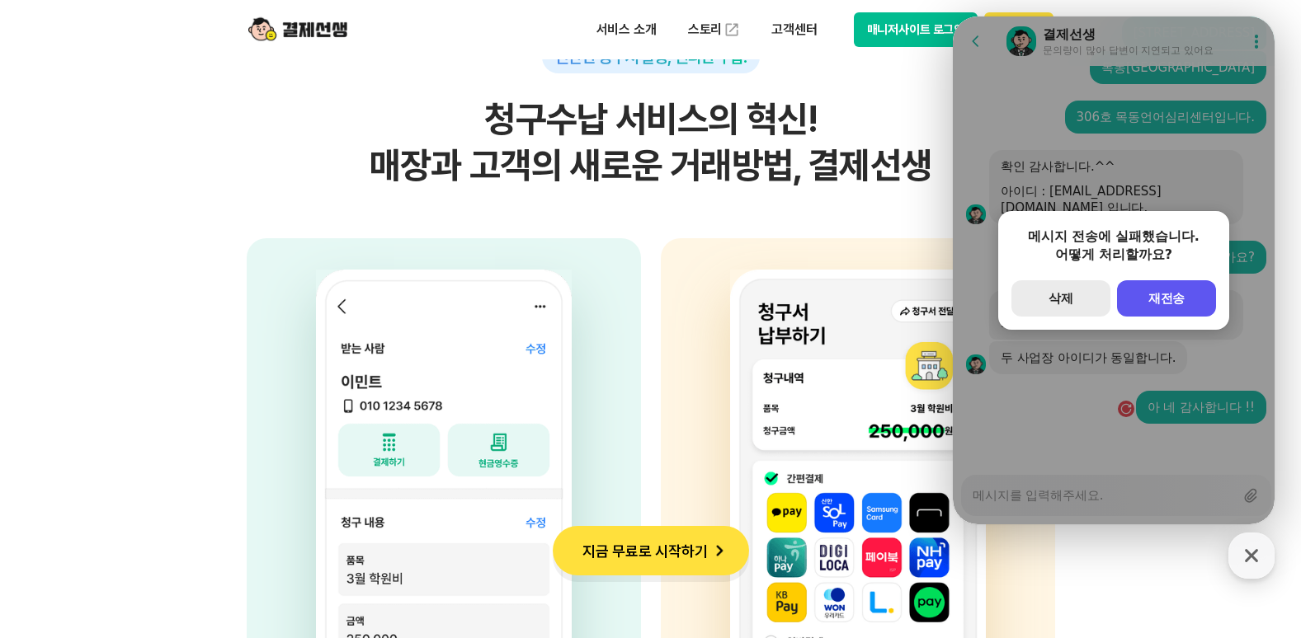
click at [1083, 290] on button "secondary Button 삭제" at bounding box center [1060, 298] width 99 height 36
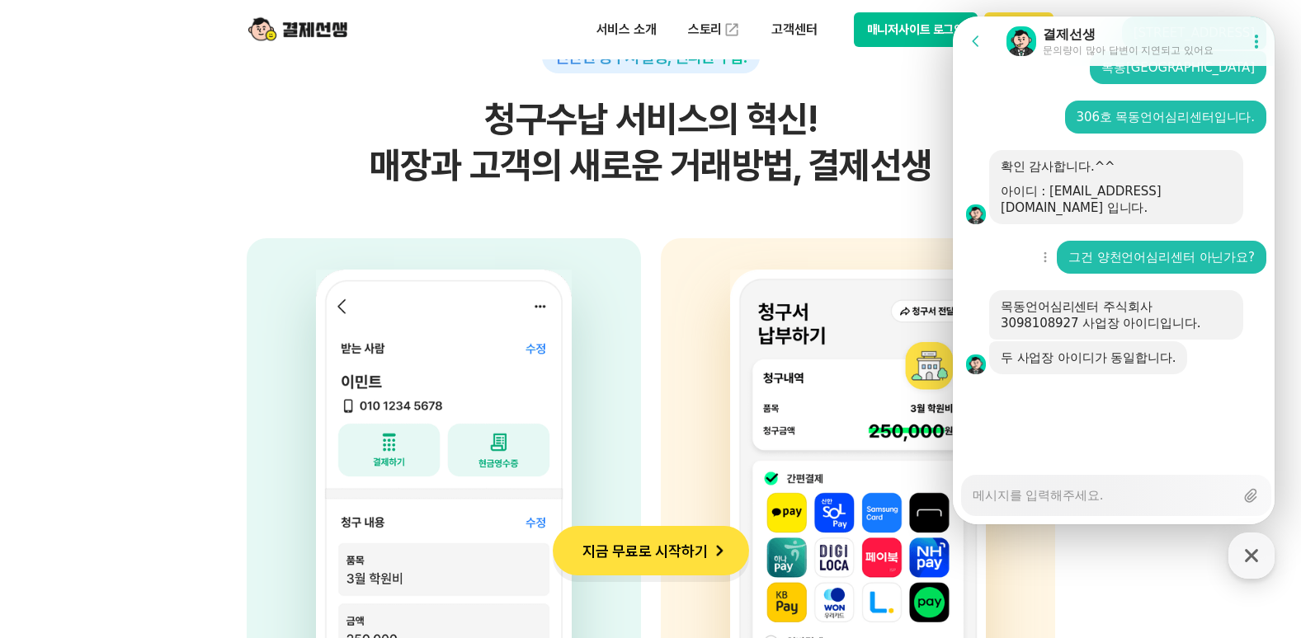
scroll to position [3339, 0]
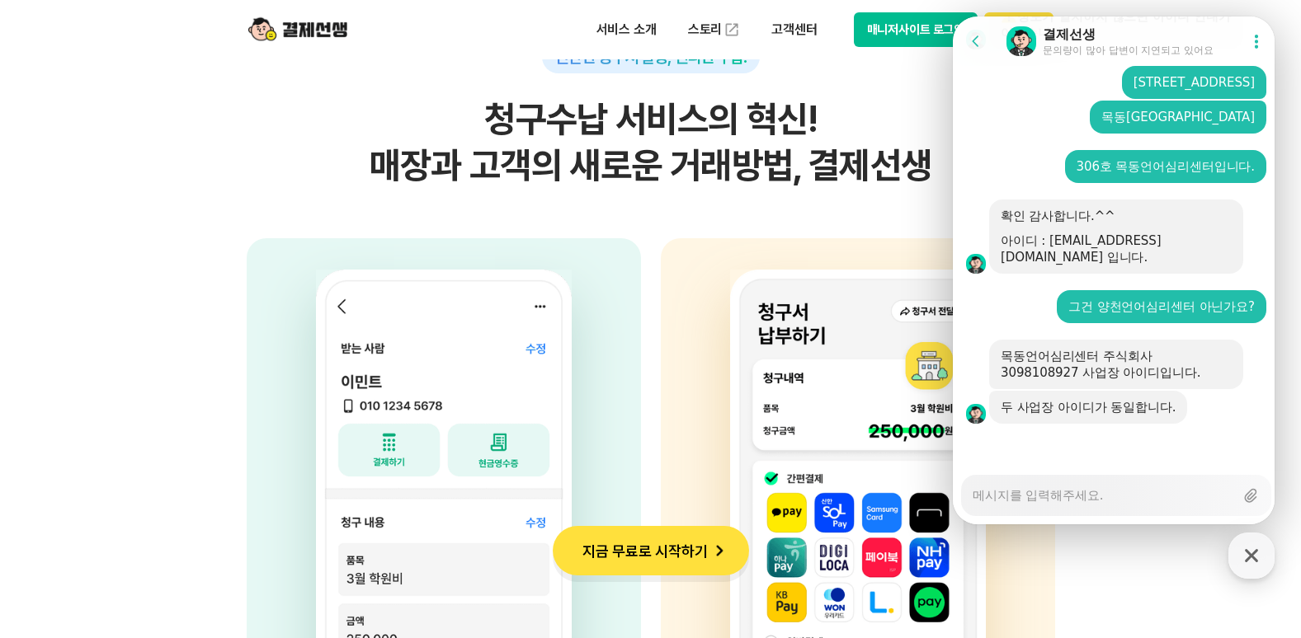
click at [1256, 44] on icon at bounding box center [1256, 41] width 16 height 16
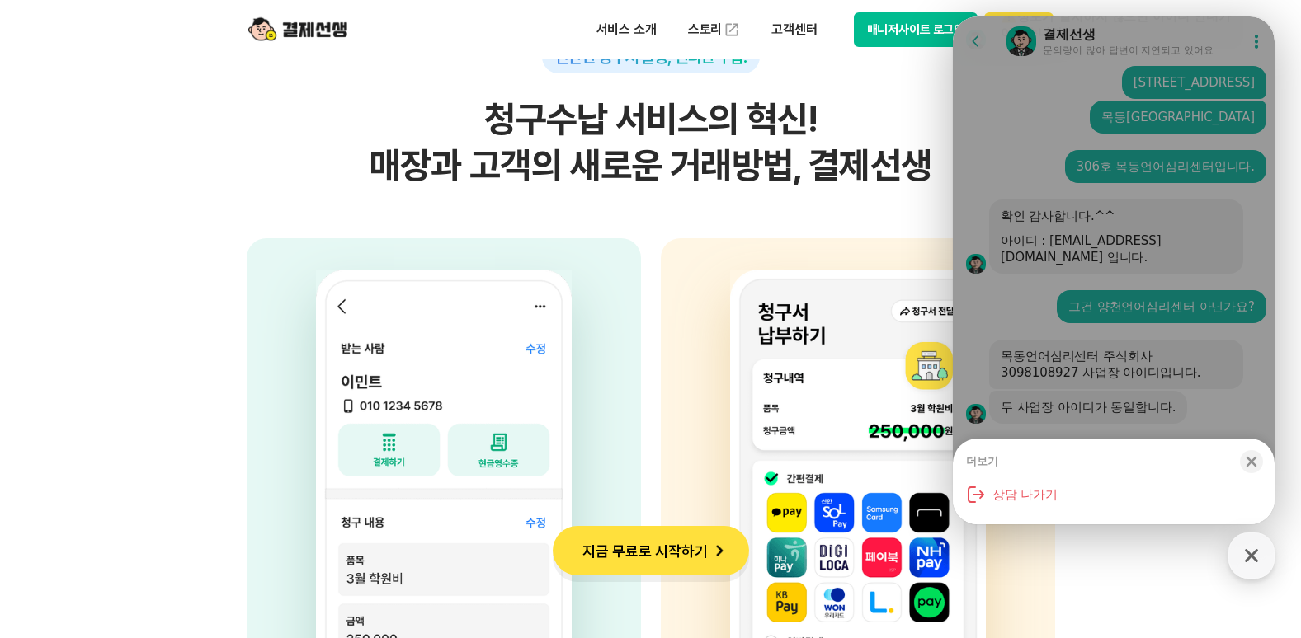
click at [327, 347] on img at bounding box center [444, 510] width 256 height 480
click at [182, 351] on section "간단한 청구서 발송, 편리한 수납! 청구수납 서비스의 혁신! 매장과 고객의 새로운 거래방법, 결제선생 사업자 고객의 휴대전화번호, 금액, 사유…" at bounding box center [650, 345] width 1301 height 1038
